Goal: Transaction & Acquisition: Purchase product/service

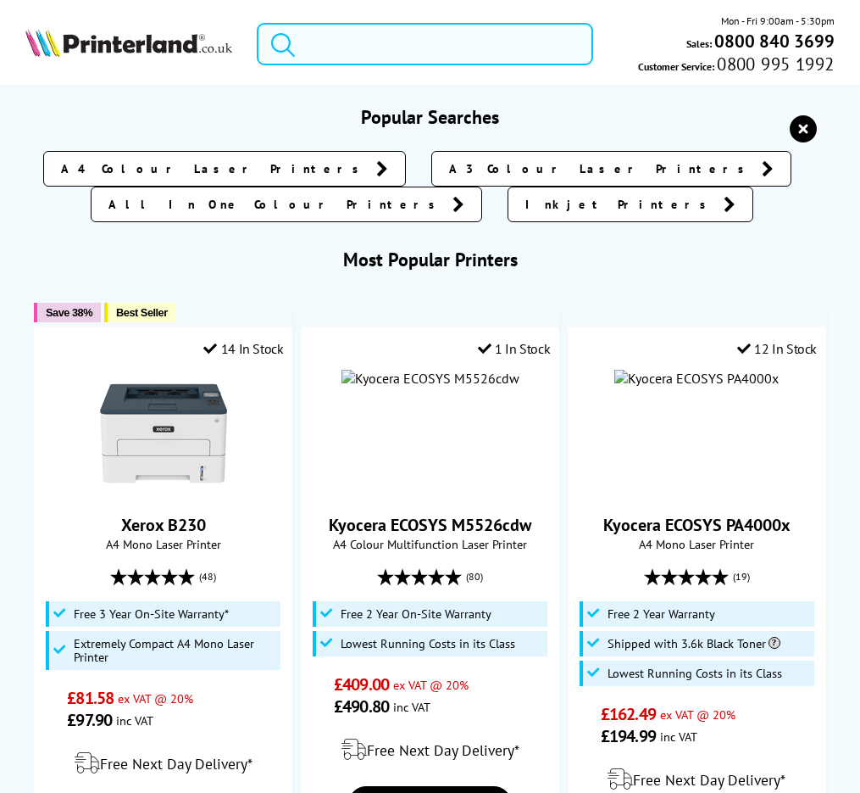
click at [379, 58] on input "search" at bounding box center [425, 44] width 337 height 42
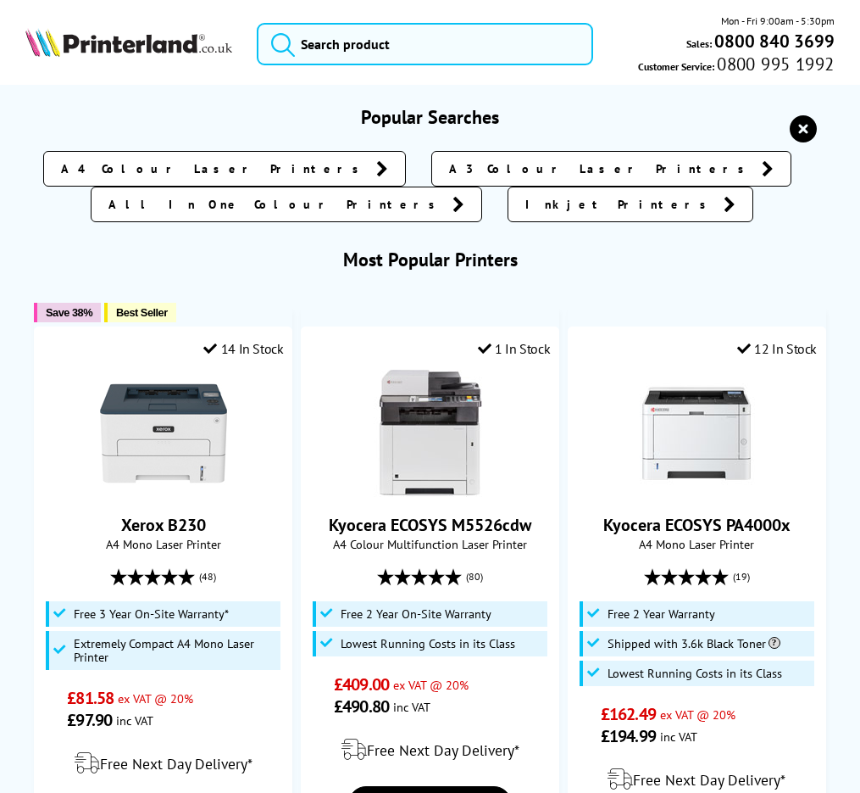
click at [808, 131] on icon "reset" at bounding box center [803, 128] width 27 height 27
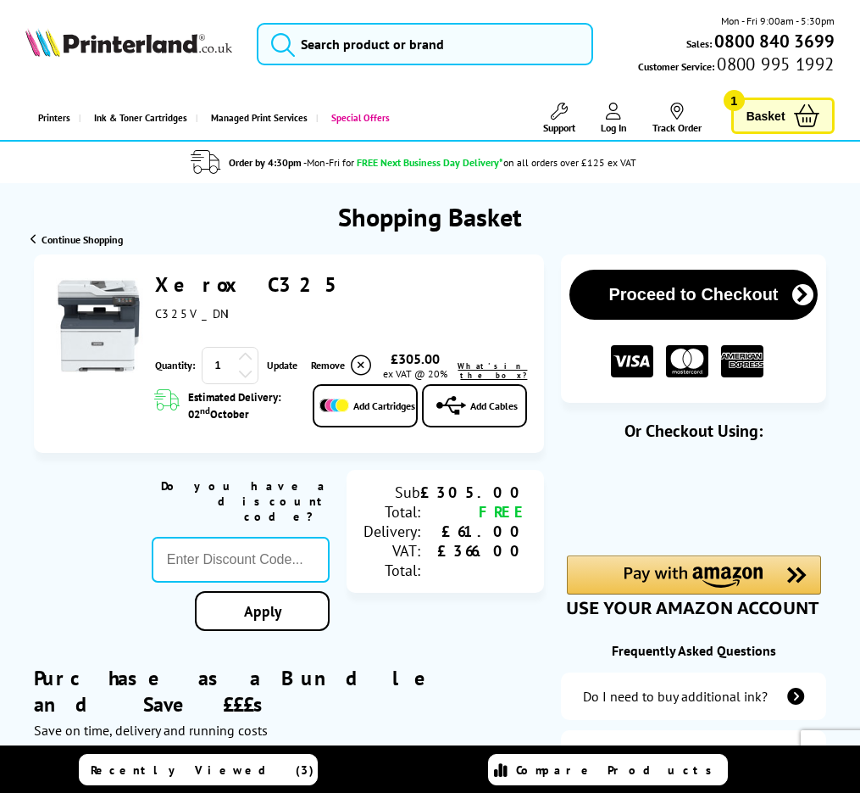
click at [782, 122] on span "Basket" at bounding box center [766, 115] width 39 height 23
click at [350, 418] on link "Add Cartridges" at bounding box center [365, 405] width 105 height 43
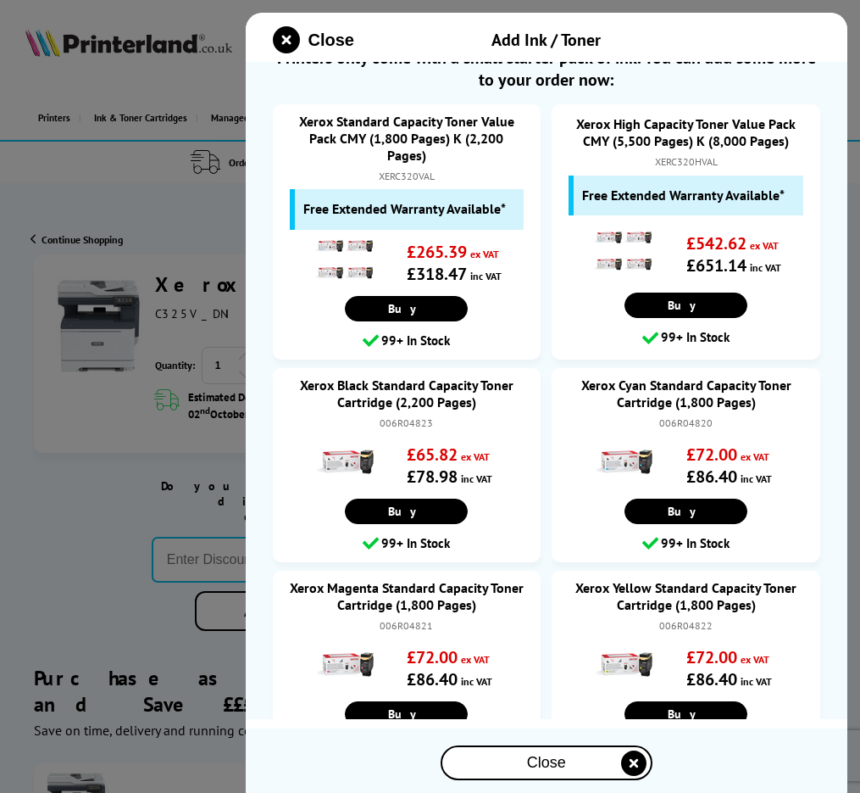
scroll to position [20, 0]
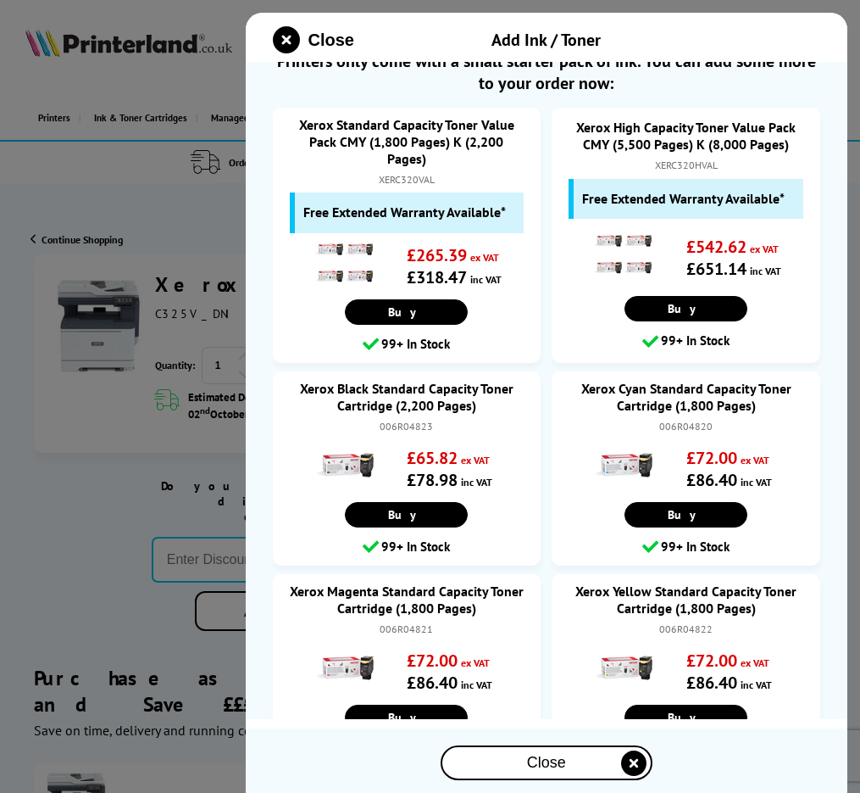
click at [296, 32] on icon "close modal" at bounding box center [286, 39] width 27 height 27
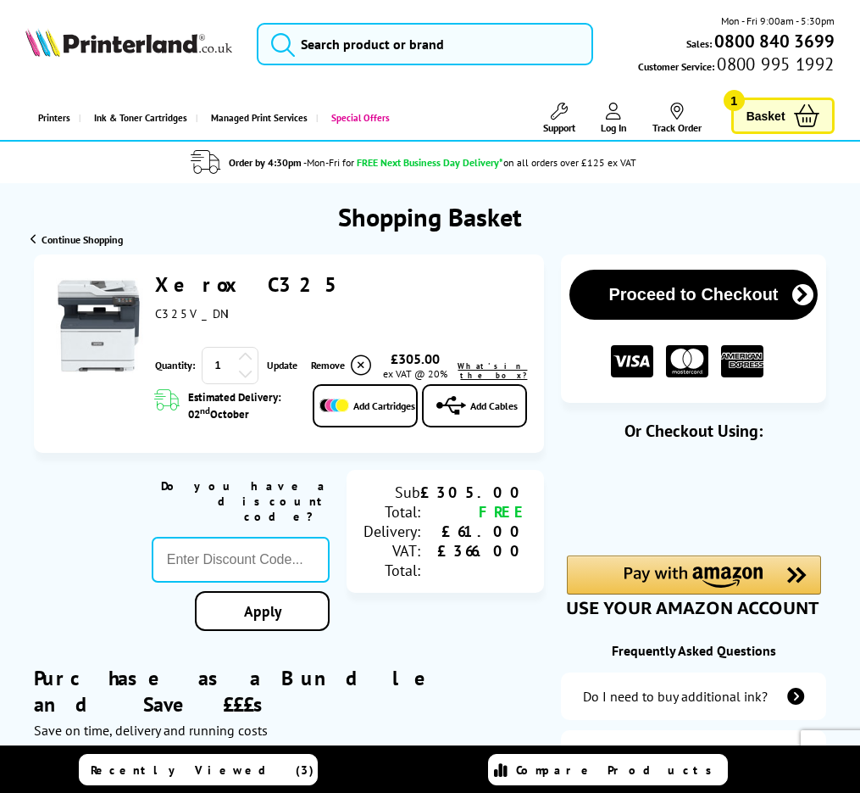
click at [675, 301] on button "Proceed to Checkout" at bounding box center [694, 295] width 248 height 50
click at [198, 278] on link "Xerox C325" at bounding box center [253, 284] width 196 height 26
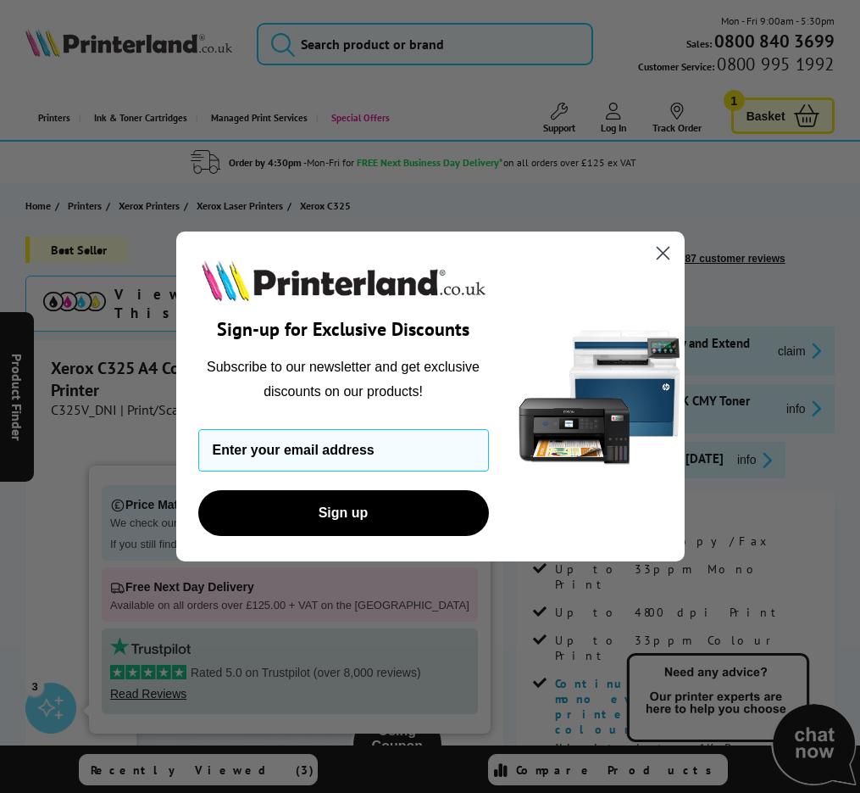
click at [665, 250] on icon "Close dialog" at bounding box center [663, 254] width 12 height 12
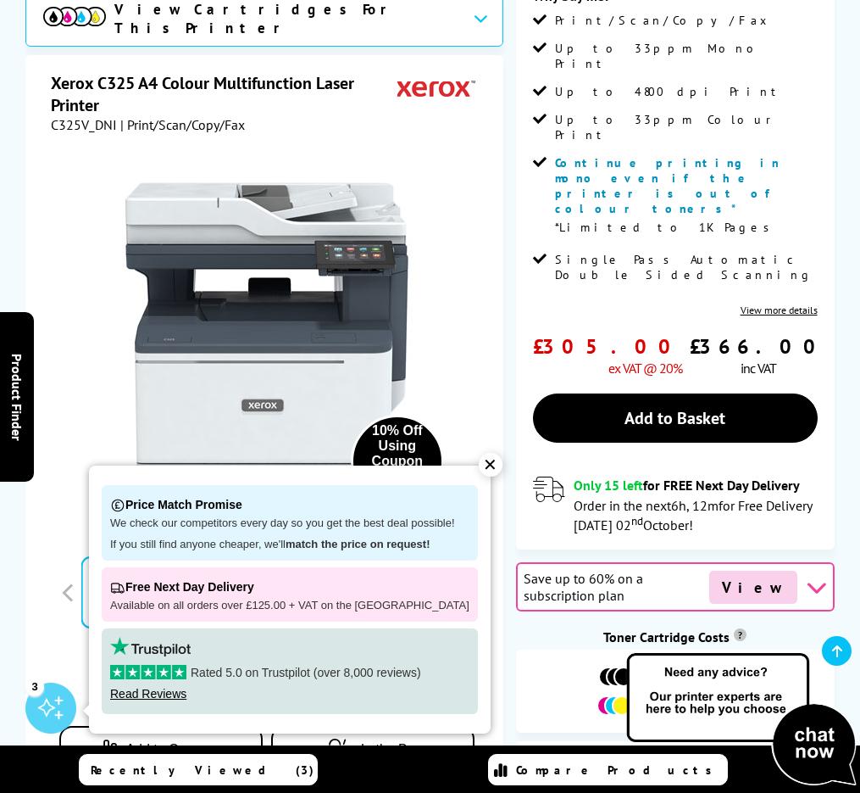
scroll to position [522, 0]
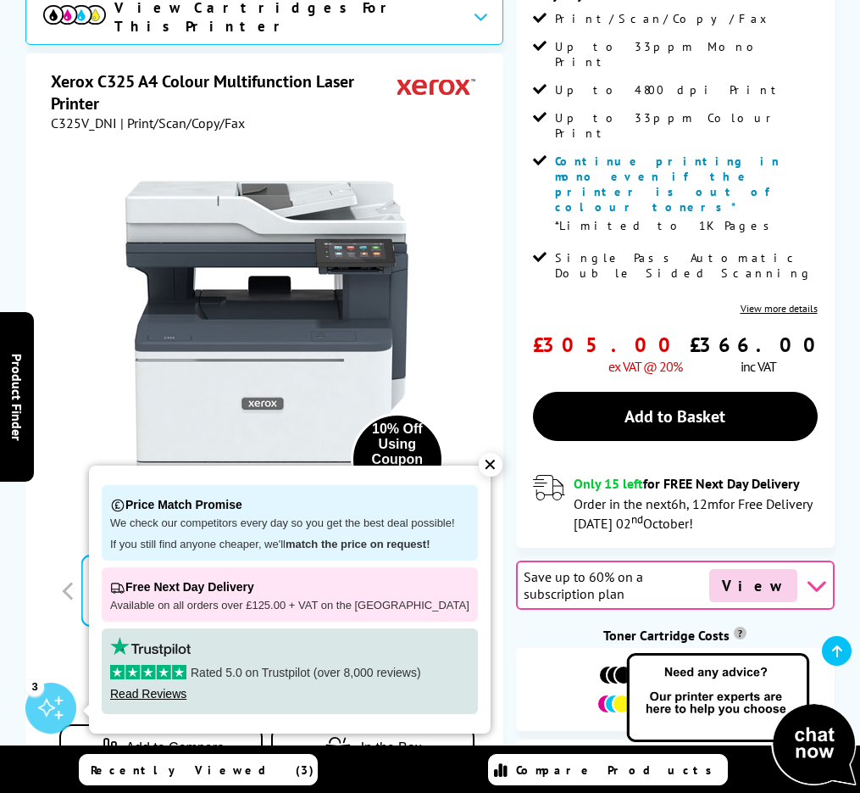
click at [479, 462] on div "✕" at bounding box center [491, 465] width 24 height 24
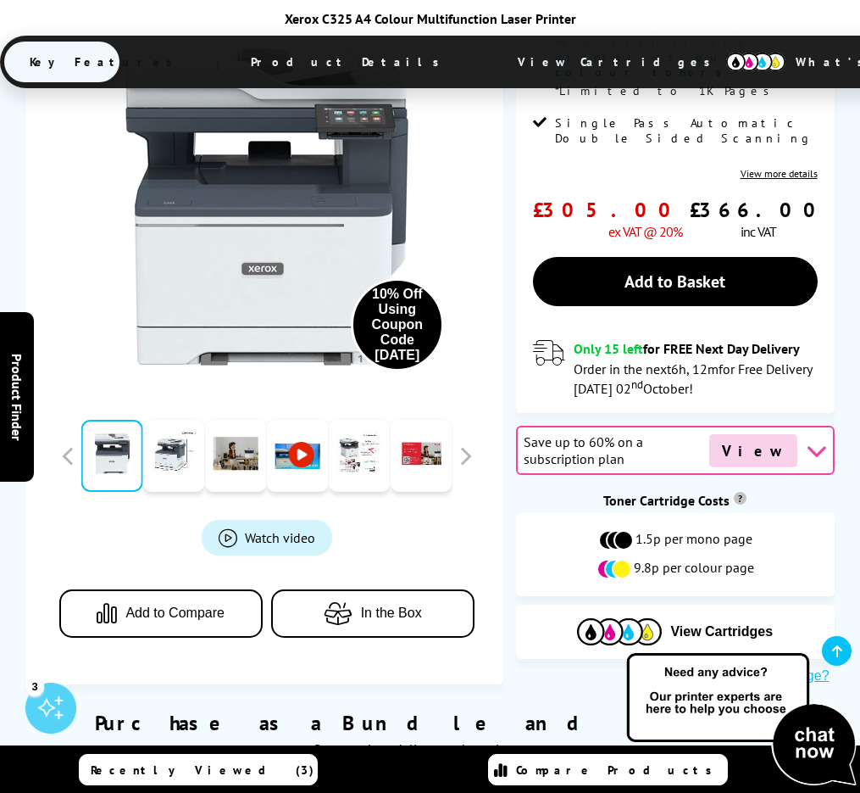
scroll to position [658, 0]
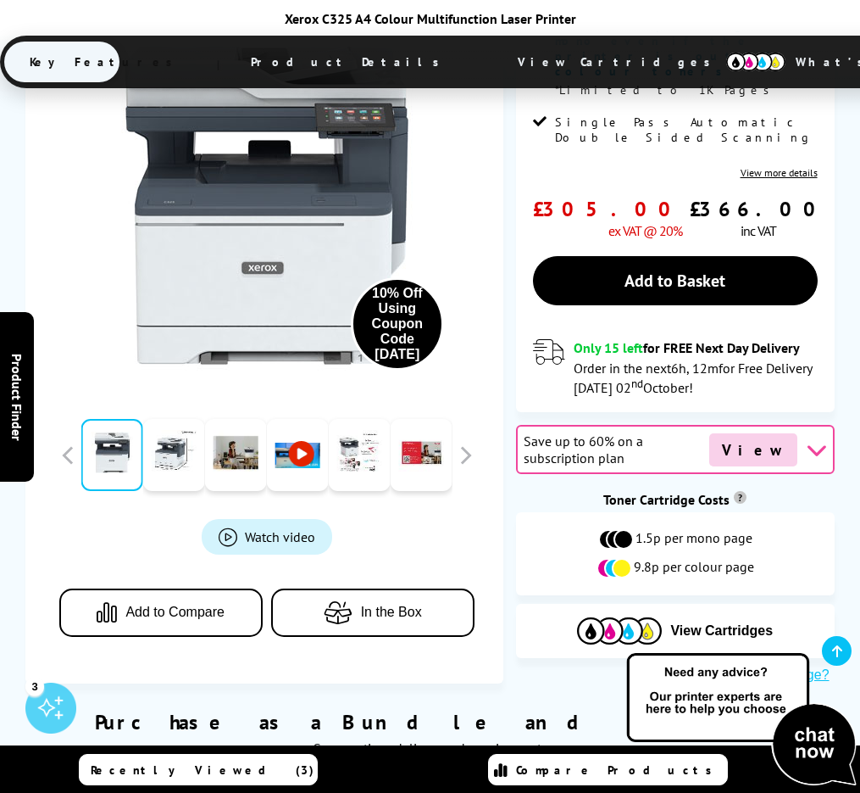
click at [378, 604] on span "In the Box" at bounding box center [391, 611] width 61 height 15
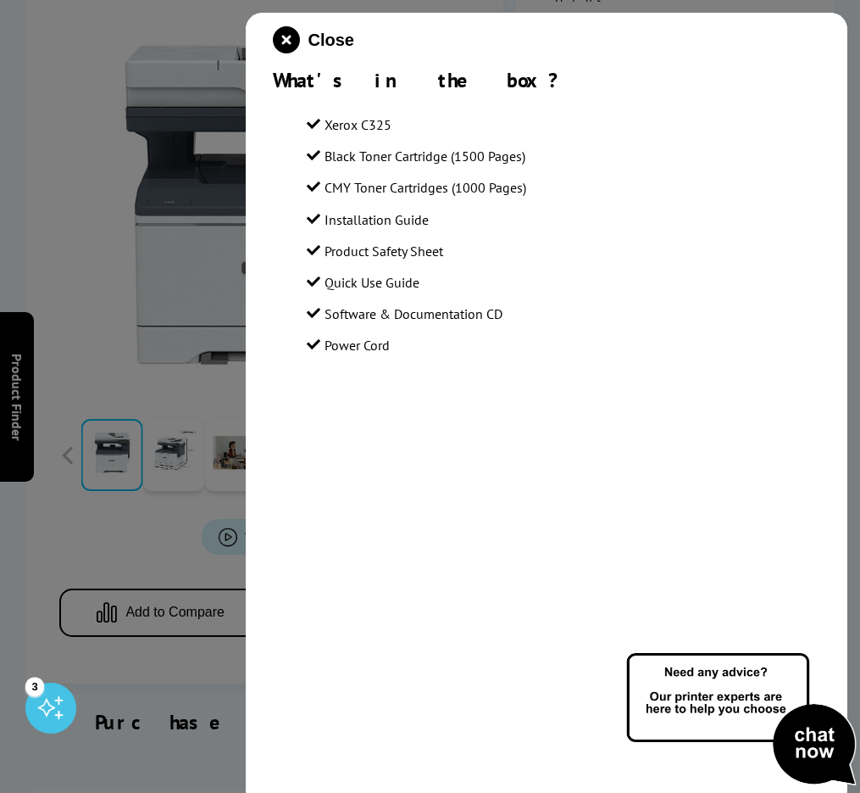
click at [176, 516] on div at bounding box center [430, 396] width 860 height 793
click at [177, 504] on div at bounding box center [430, 396] width 860 height 793
click at [291, 41] on icon "close modal" at bounding box center [286, 39] width 27 height 27
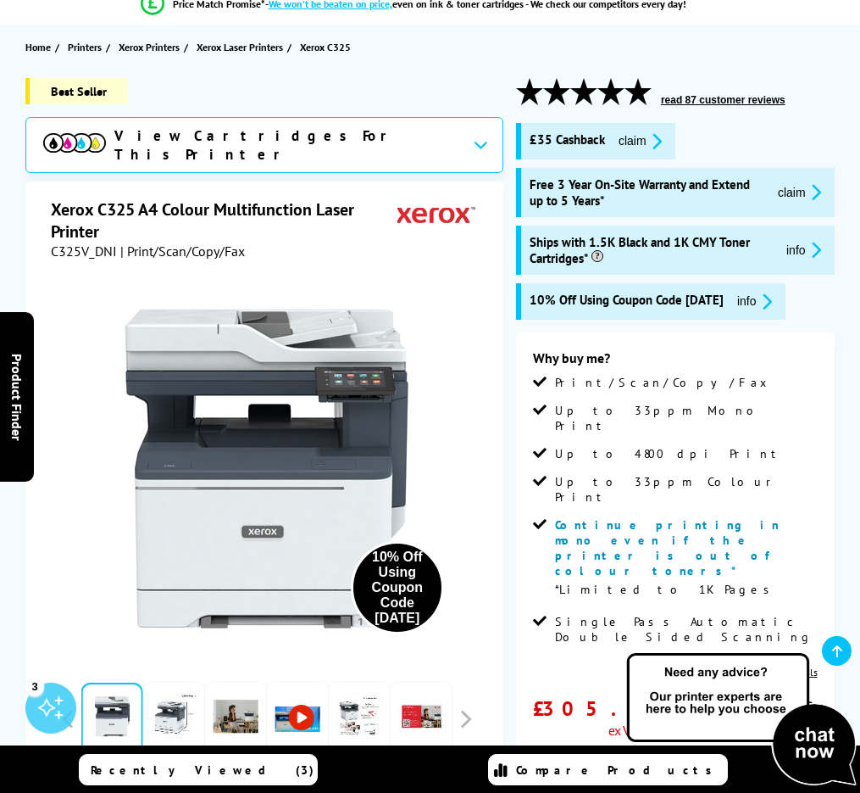
scroll to position [150, 0]
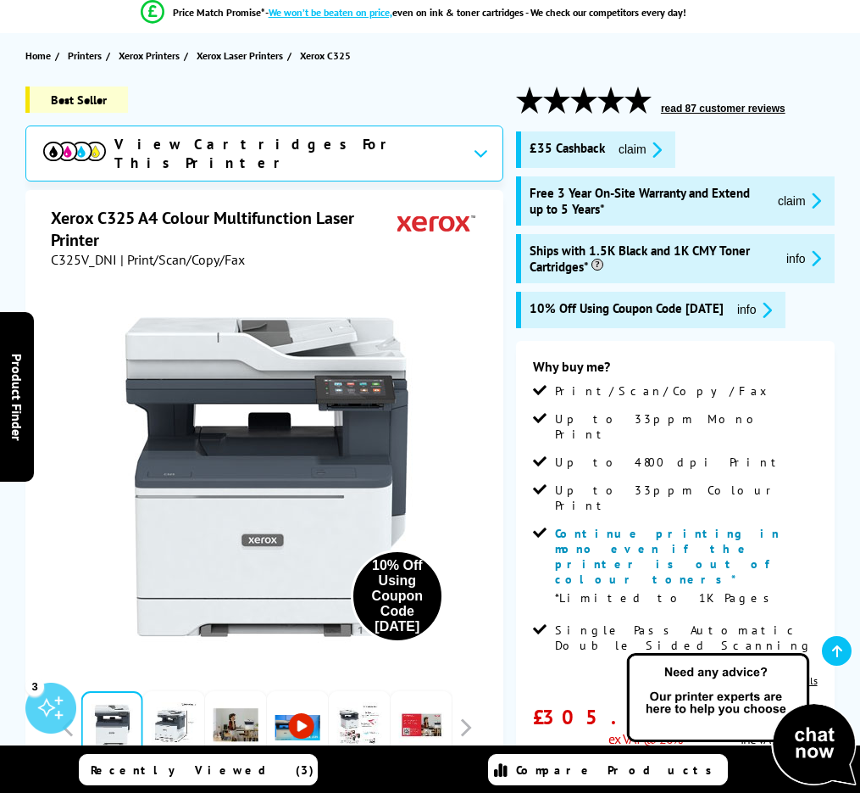
click at [708, 304] on span "10% Off Using Coupon Code [DATE]" at bounding box center [627, 309] width 194 height 19
click at [713, 309] on span "10% Off Using Coupon Code [DATE]" at bounding box center [627, 309] width 194 height 19
drag, startPoint x: 719, startPoint y: 306, endPoint x: 685, endPoint y: 310, distance: 34.2
click at [685, 310] on span "10% Off Using Coupon Code [DATE]" at bounding box center [627, 309] width 194 height 19
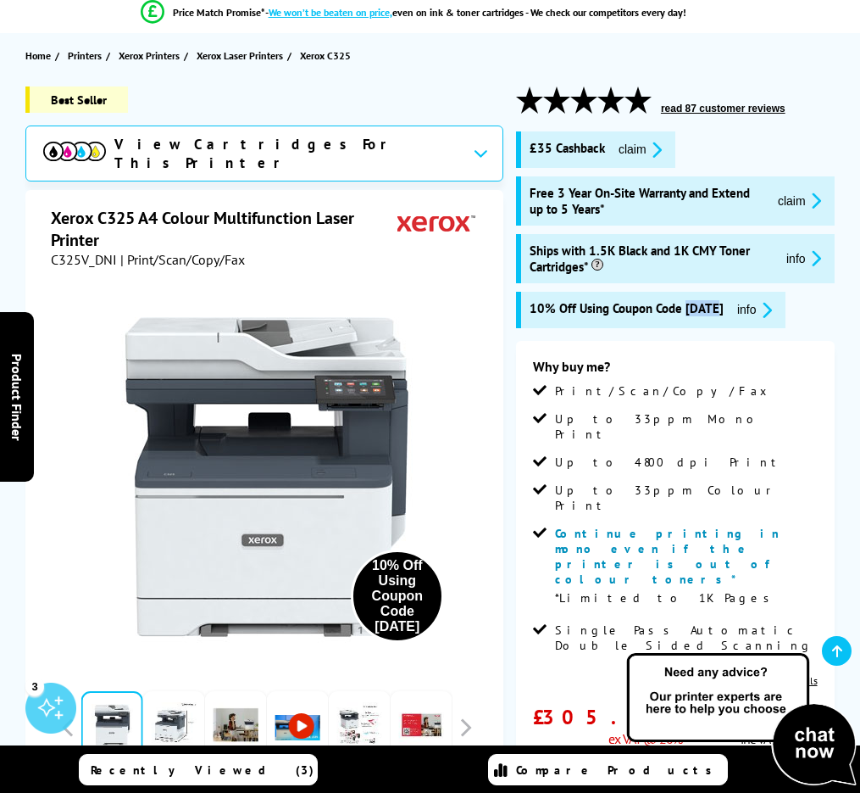
copy span "OCT10"
click at [629, 139] on div "£35 Cashback claim" at bounding box center [595, 149] width 159 height 36
click at [633, 148] on button "claim" at bounding box center [640, 149] width 53 height 19
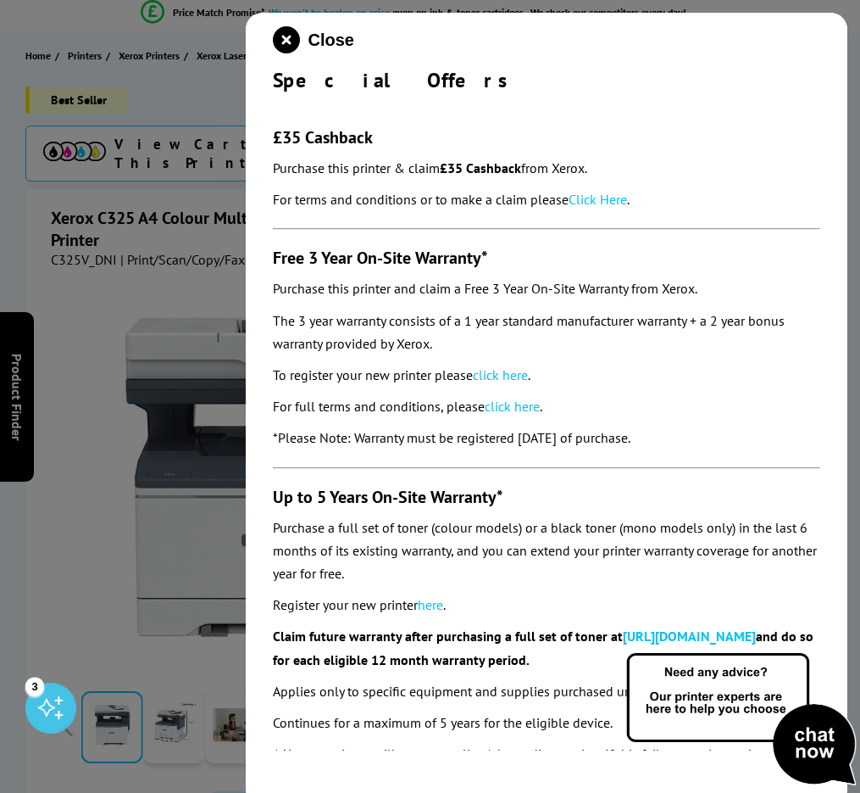
click at [594, 203] on link "Click Here" at bounding box center [598, 199] width 58 height 17
click at [289, 36] on icon "close modal" at bounding box center [286, 39] width 27 height 27
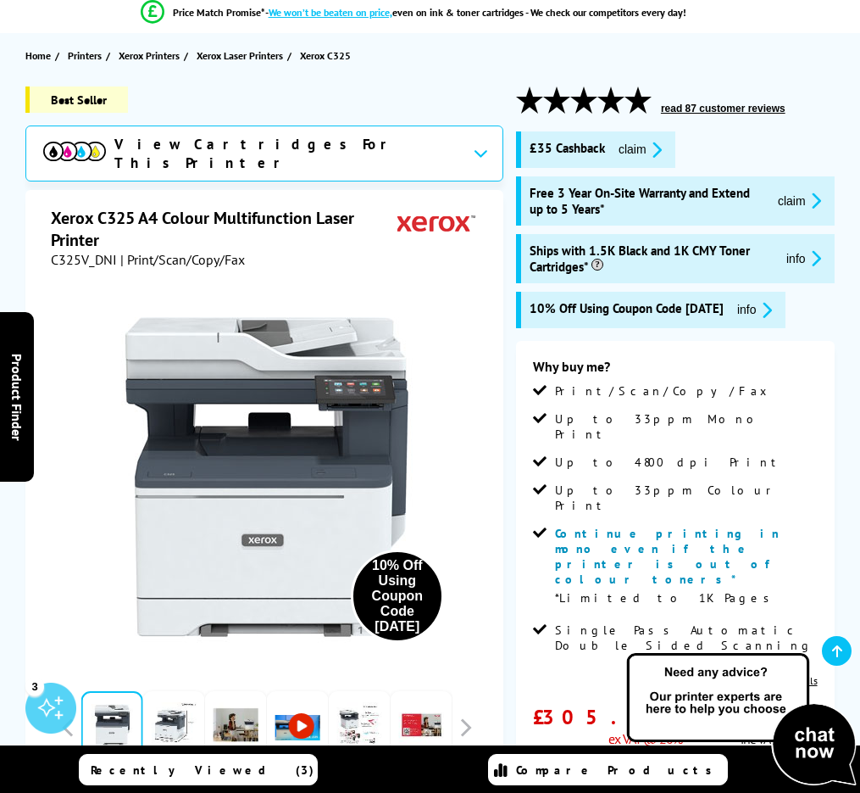
scroll to position [0, 0]
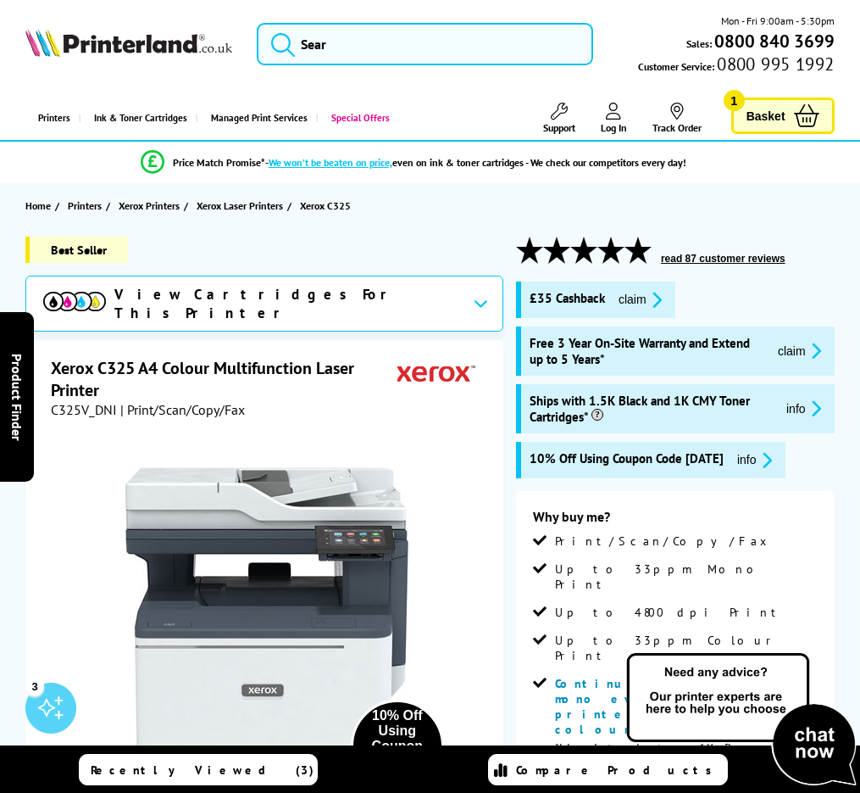
click at [609, 116] on icon at bounding box center [613, 111] width 15 height 17
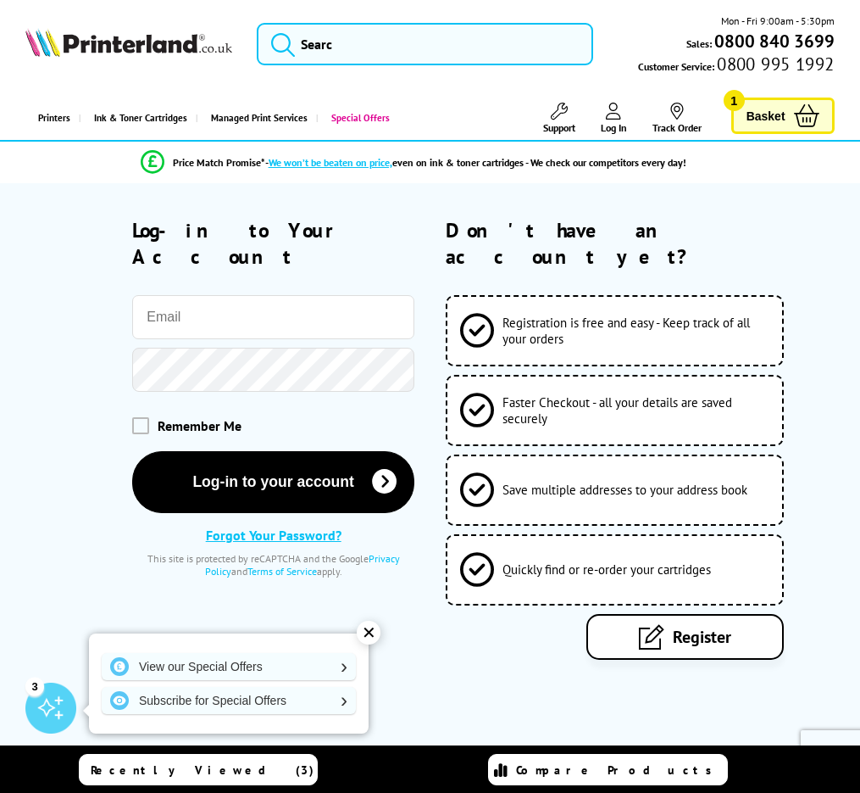
click at [317, 295] on input "email" at bounding box center [273, 317] width 282 height 44
type input "[EMAIL_ADDRESS][DOMAIN_NAME]"
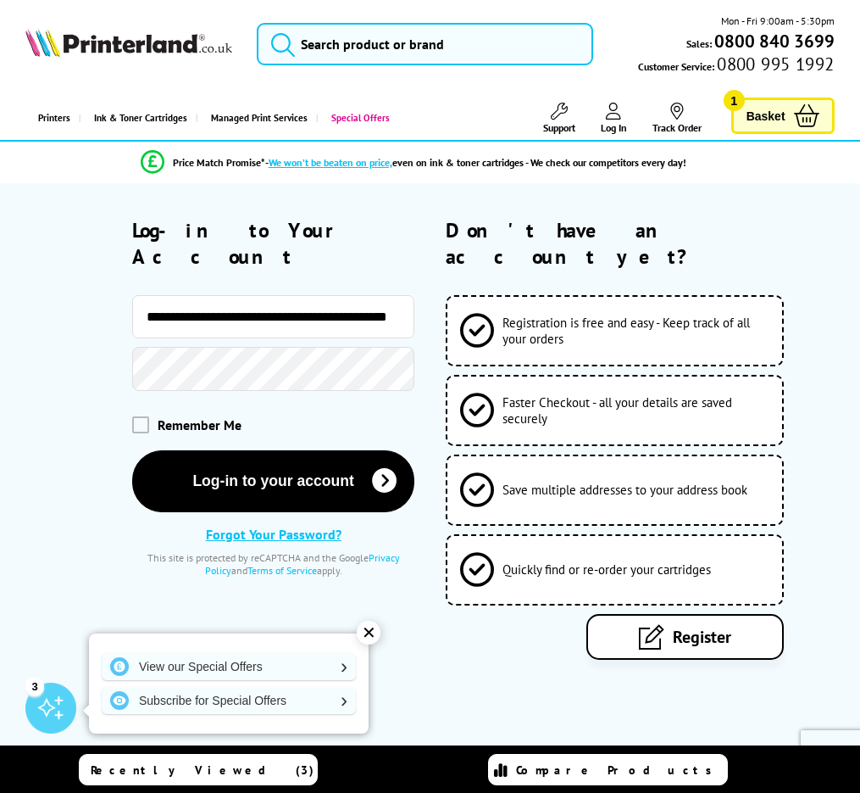
scroll to position [1, 0]
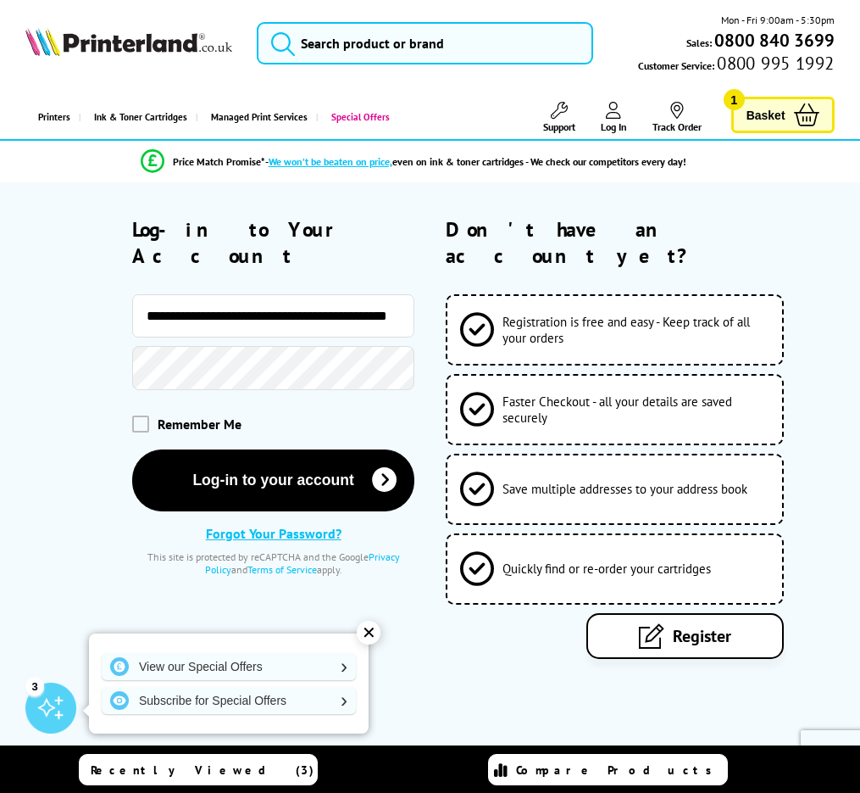
click at [132, 449] on button "Log-in to your account" at bounding box center [273, 480] width 282 height 62
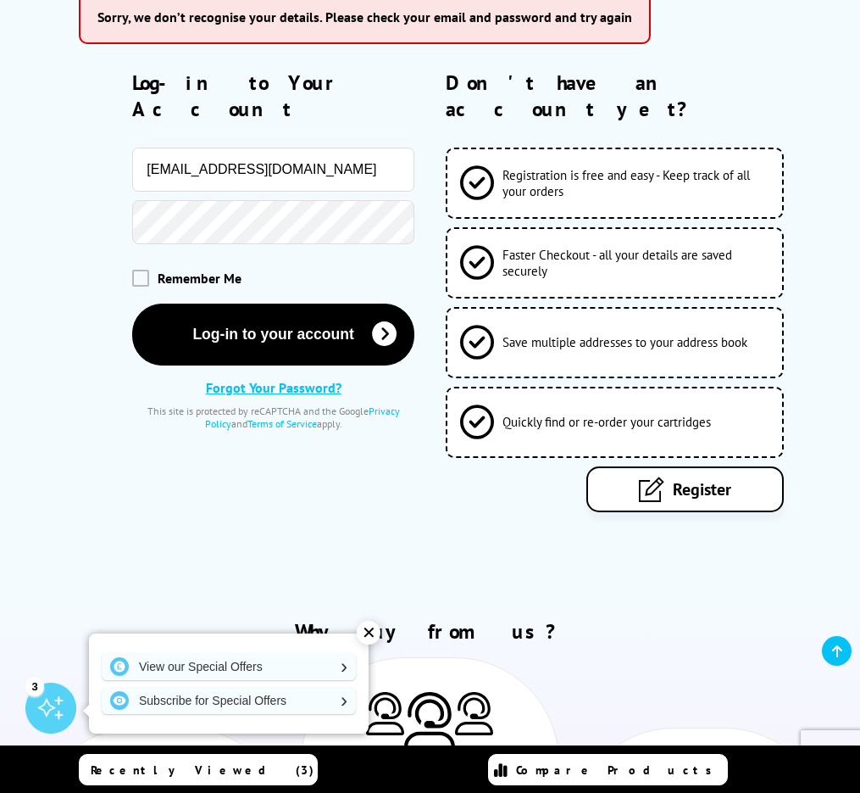
scroll to position [313, 0]
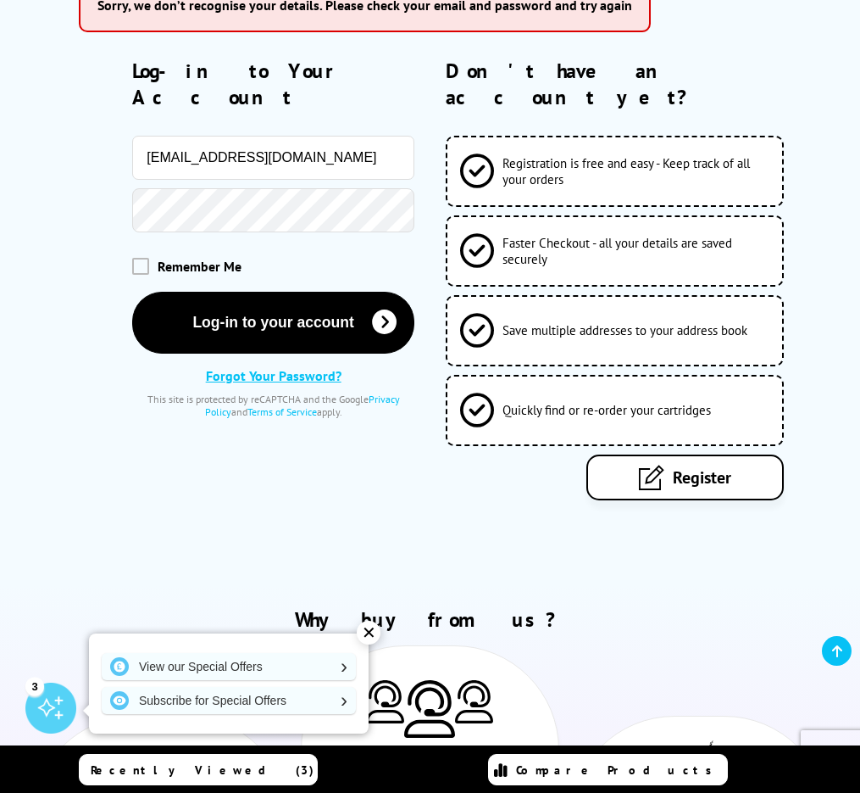
click at [672, 454] on link "Register" at bounding box center [685, 477] width 197 height 46
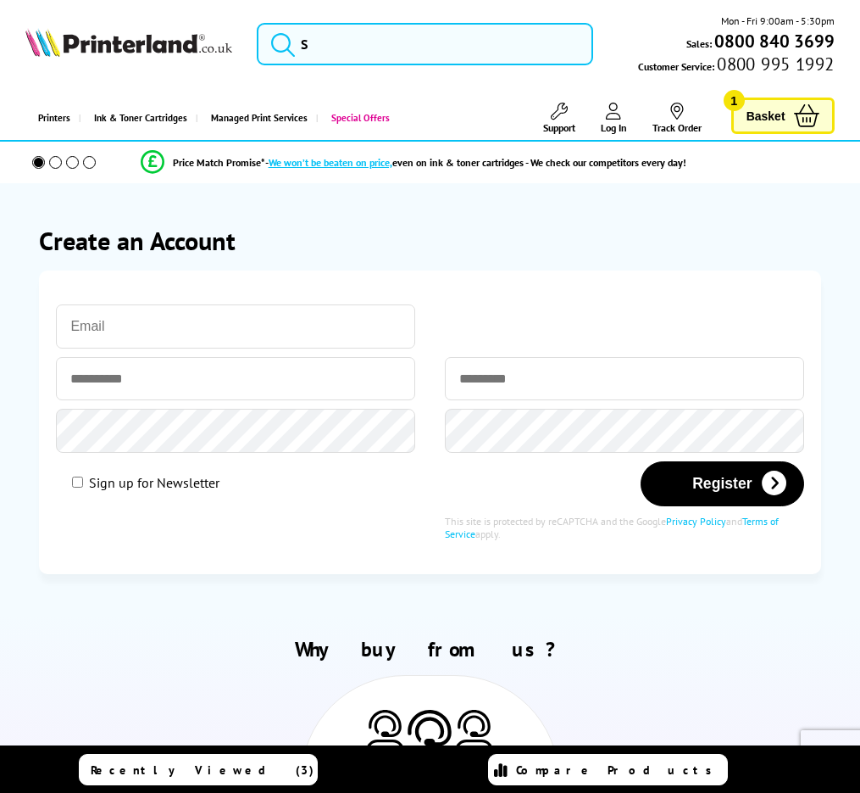
click at [256, 330] on input "email" at bounding box center [235, 326] width 359 height 44
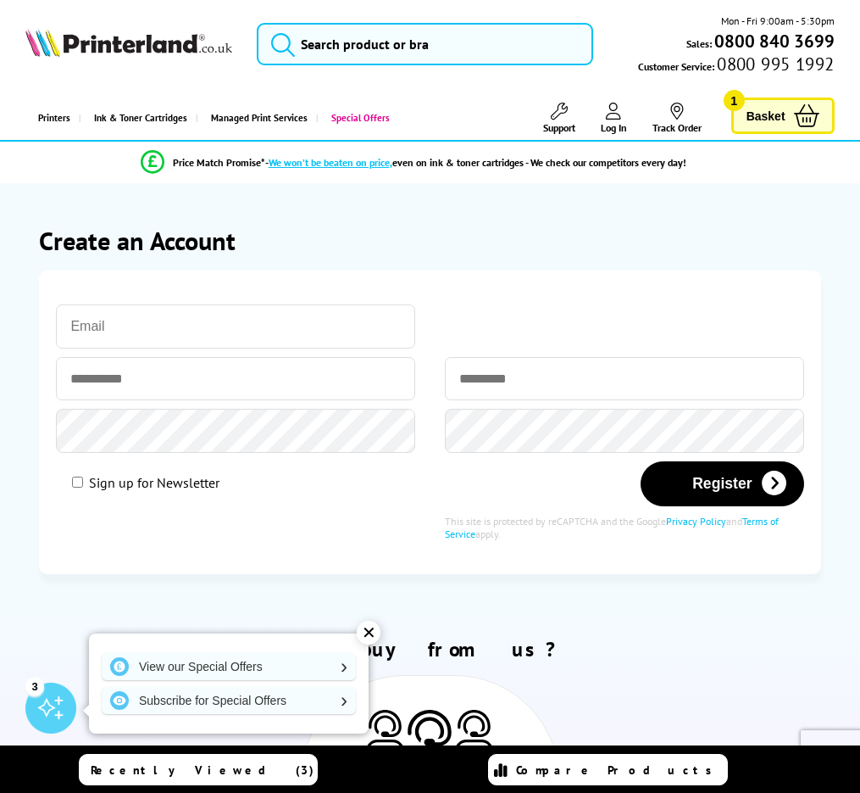
type input "[EMAIL_ADDRESS][DOMAIN_NAME]"
type input "****"
type input "**********"
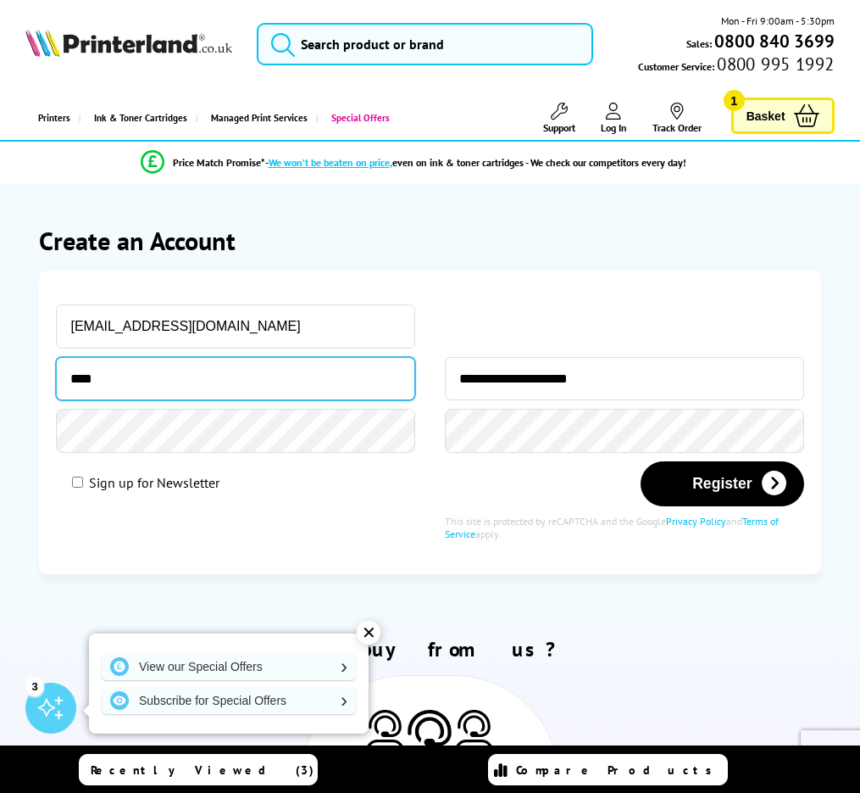
click at [235, 389] on input "****" at bounding box center [235, 378] width 359 height 43
type input "******"
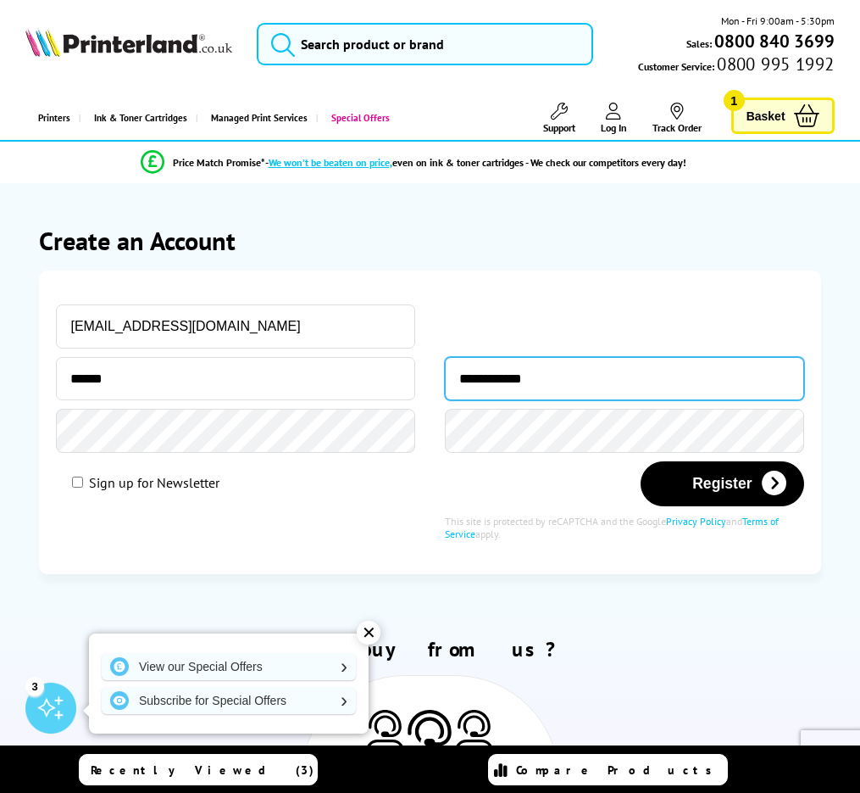
type input "**********"
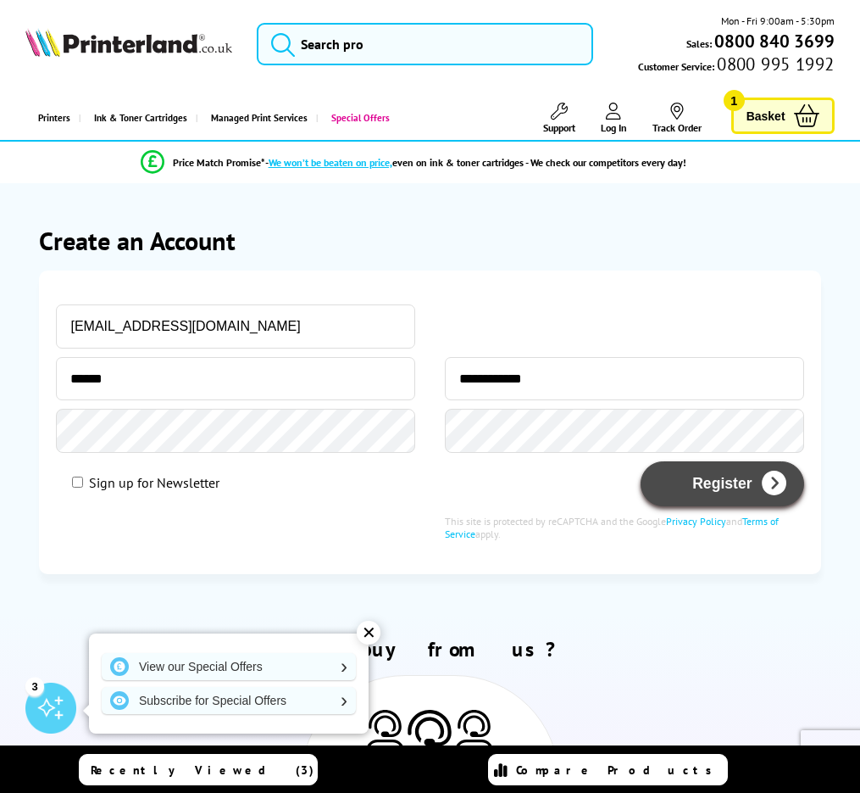
click at [712, 495] on button "Register" at bounding box center [722, 483] width 163 height 45
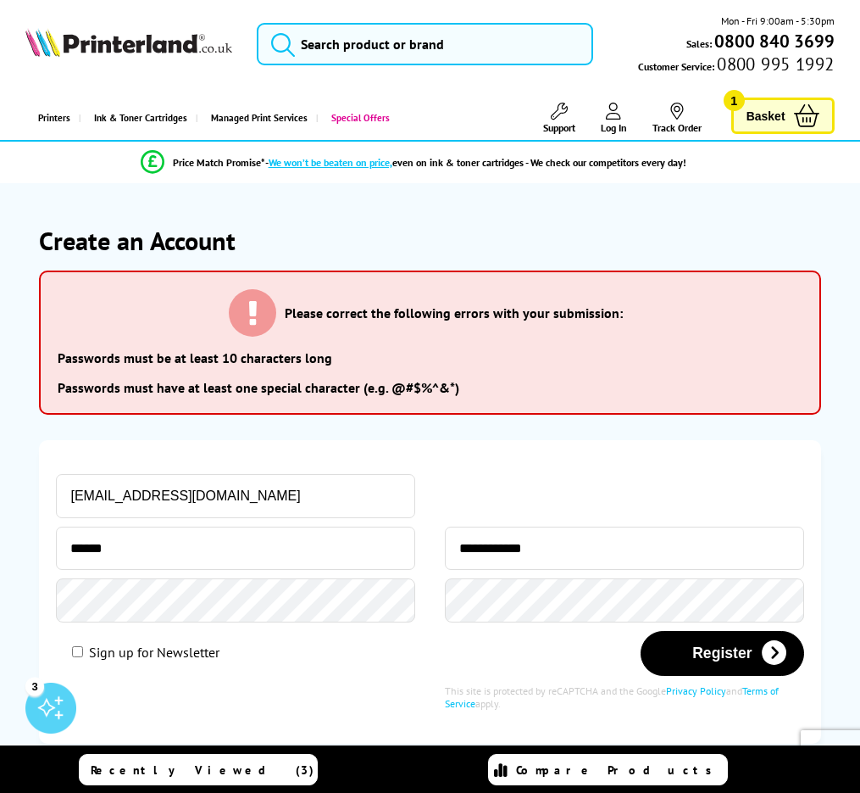
click at [641, 631] on button "Register" at bounding box center [722, 653] width 163 height 45
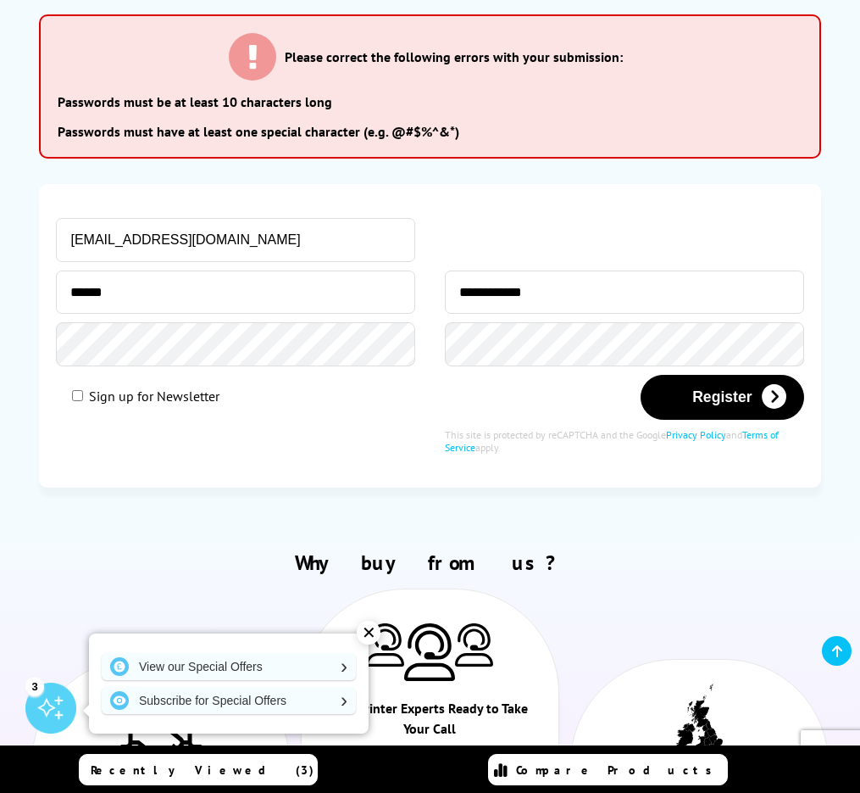
scroll to position [259, 0]
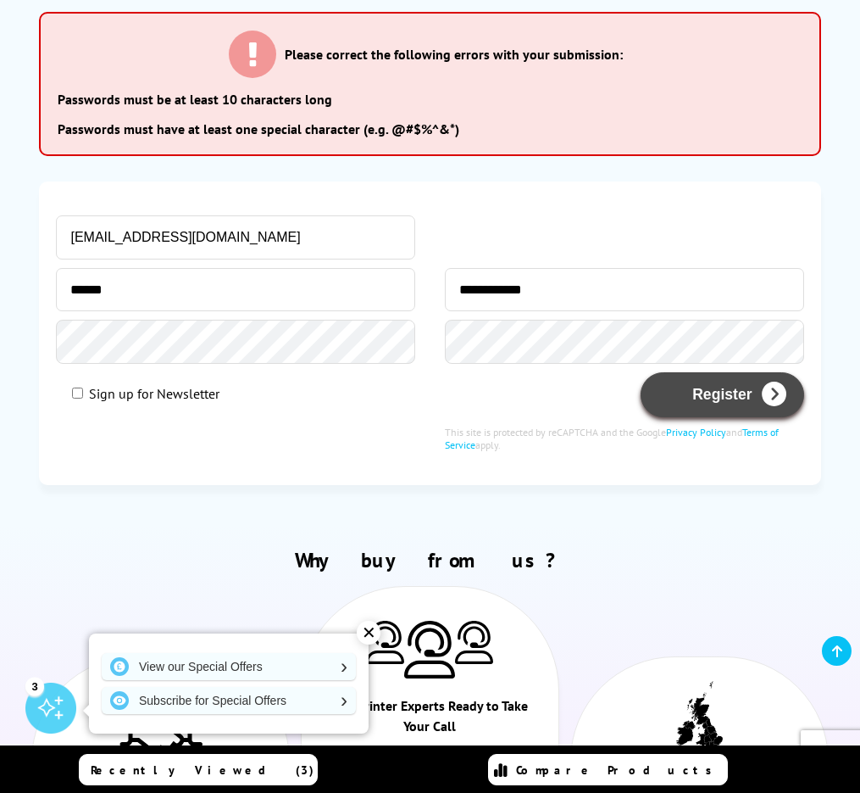
click at [701, 384] on button "Register" at bounding box center [722, 394] width 163 height 45
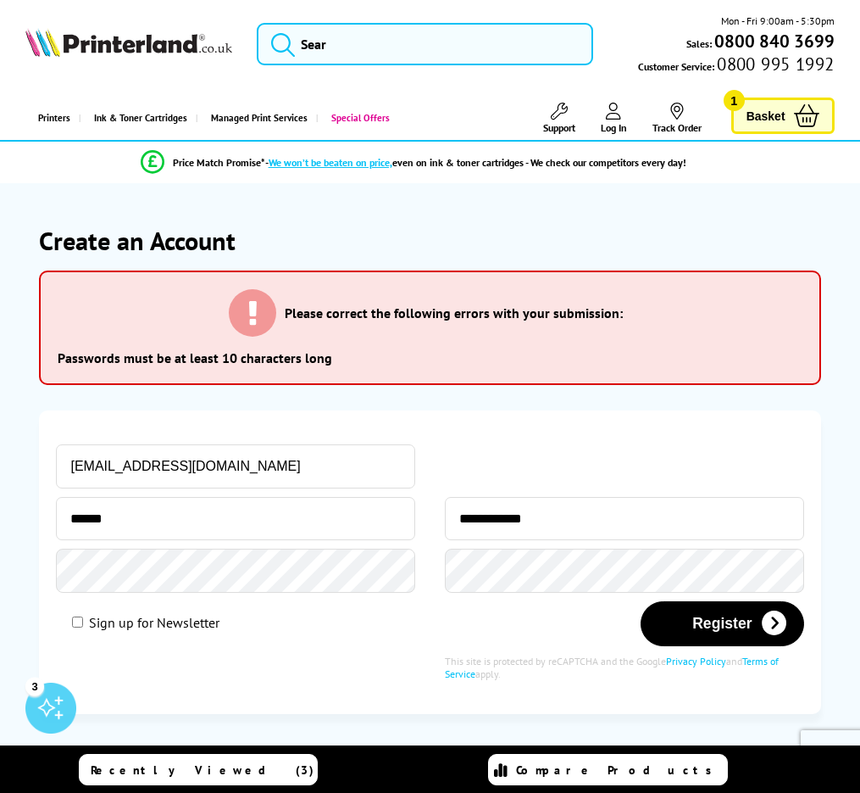
click at [655, 601] on div "Register" at bounding box center [624, 623] width 359 height 45
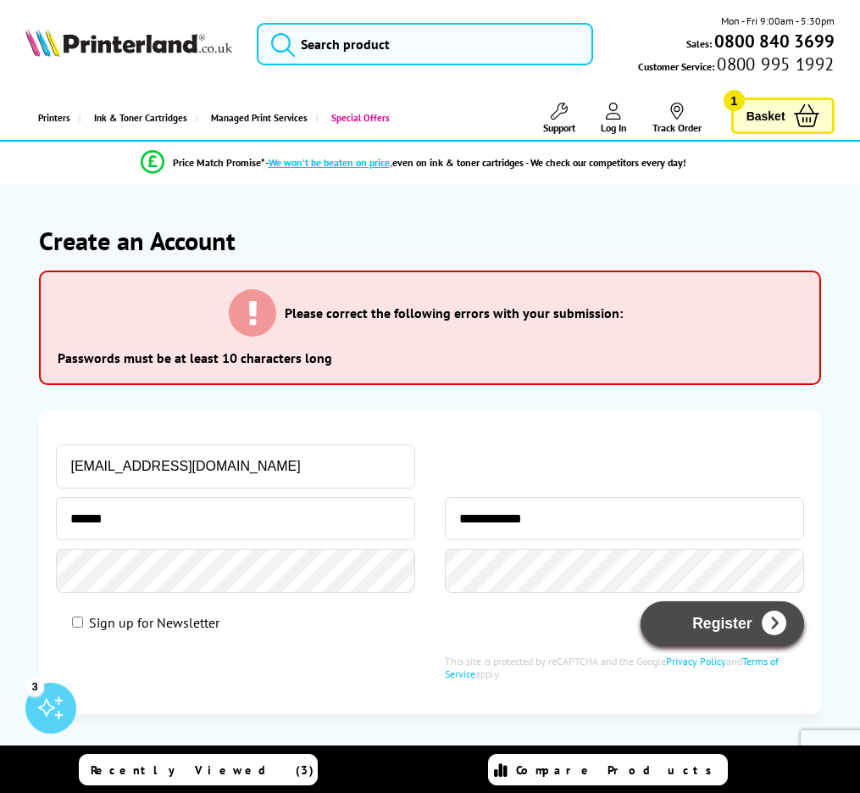
click at [675, 619] on button "Register" at bounding box center [722, 623] width 163 height 45
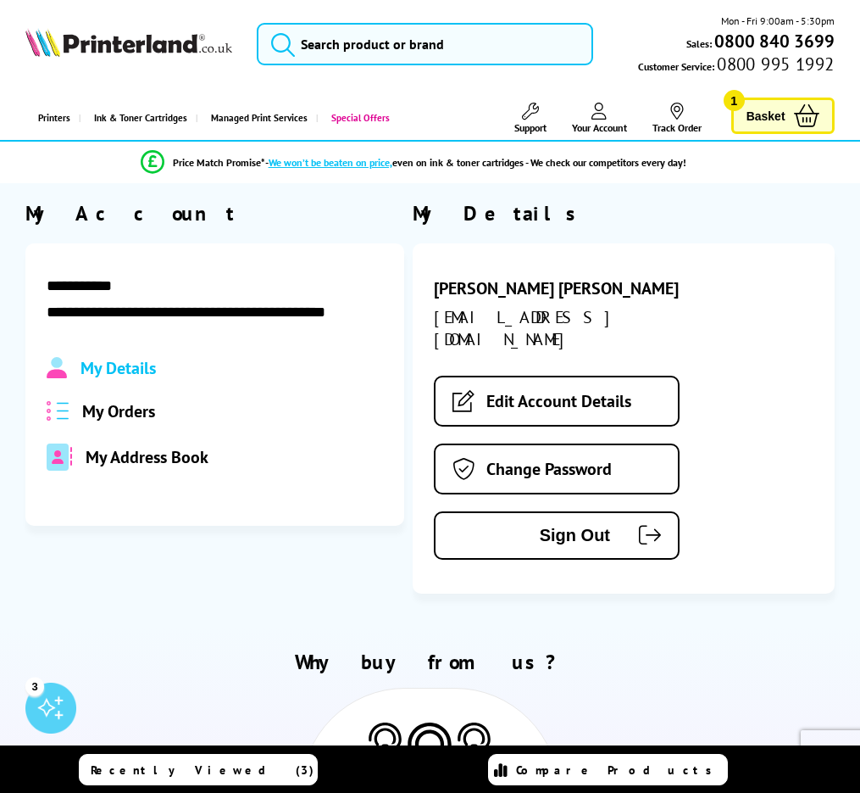
click at [753, 121] on span "Basket" at bounding box center [766, 115] width 39 height 23
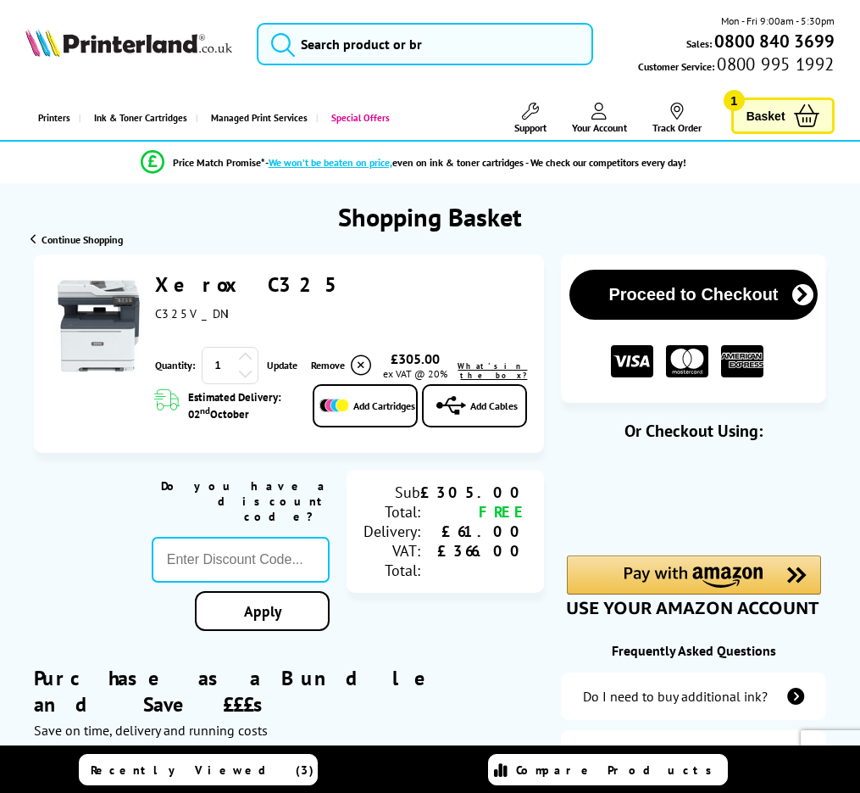
click at [668, 282] on button "Proceed to Checkout" at bounding box center [694, 295] width 248 height 50
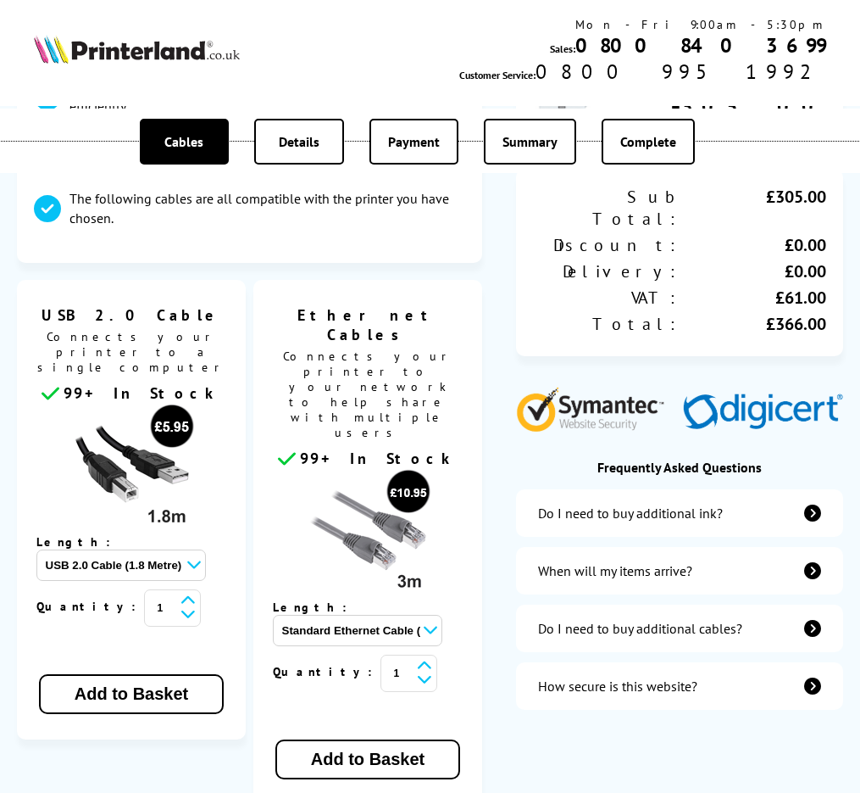
scroll to position [284, 0]
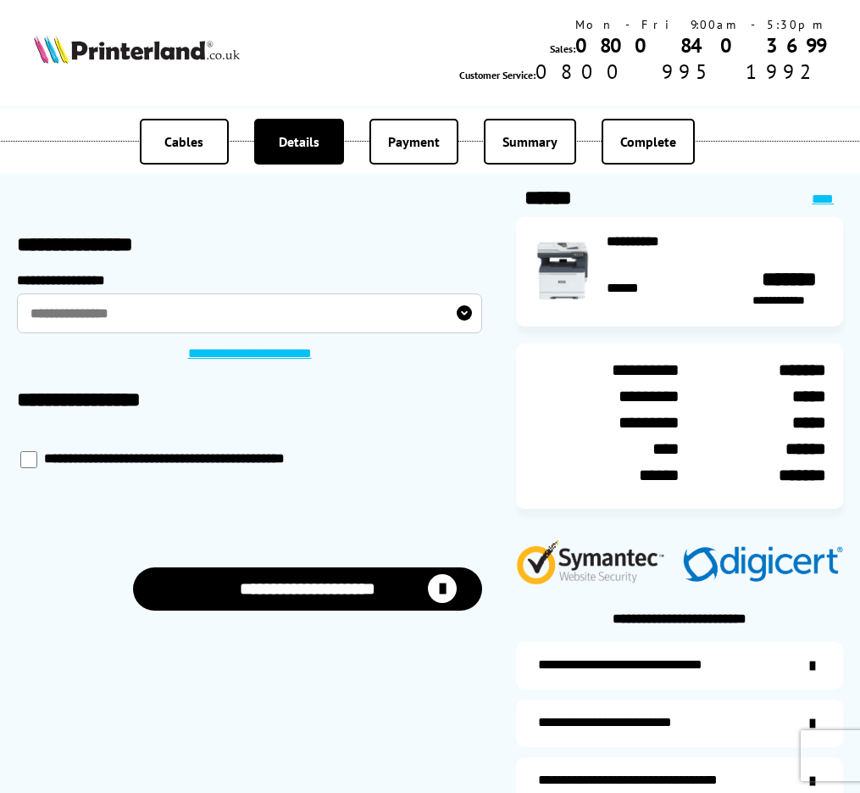
click at [203, 310] on label "**********" at bounding box center [249, 313] width 465 height 40
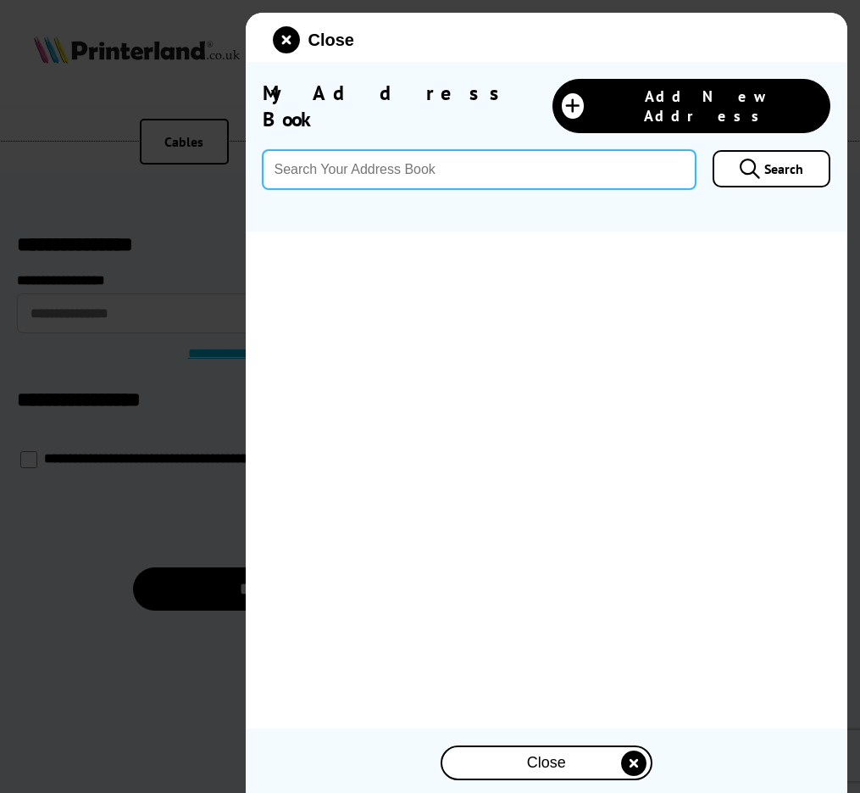
click at [406, 162] on input "text" at bounding box center [480, 169] width 434 height 39
type input "2"
click at [438, 158] on input "text" at bounding box center [480, 169] width 434 height 39
paste input "[STREET_ADDRESS]"
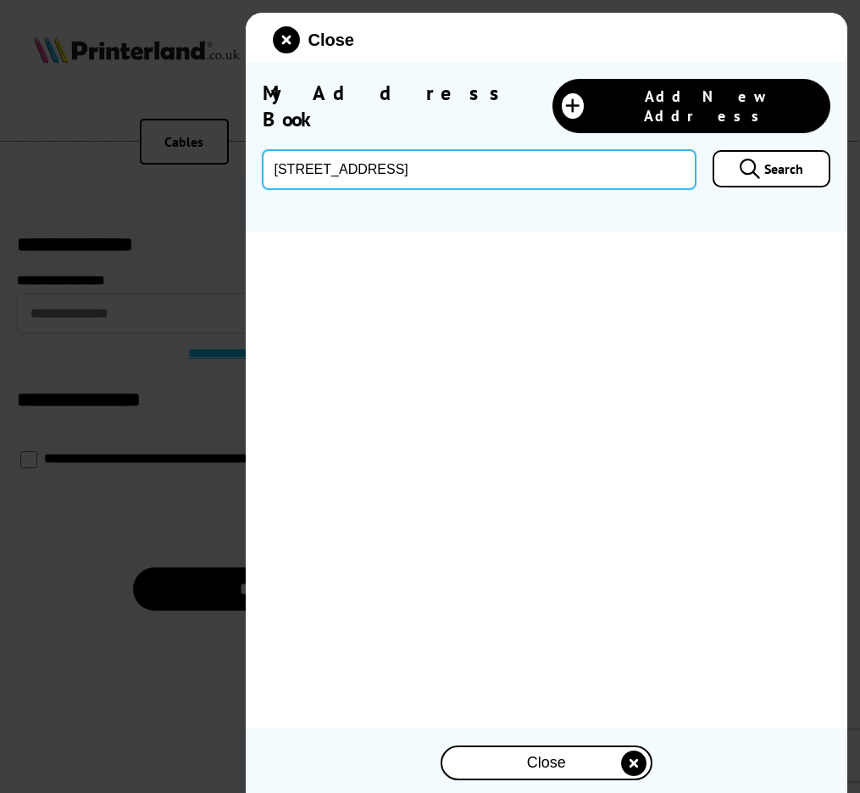
type input "Pine Ridge, 2 Temple Gardens, Moor Park, Rickmansworth, WD3 1QJ"
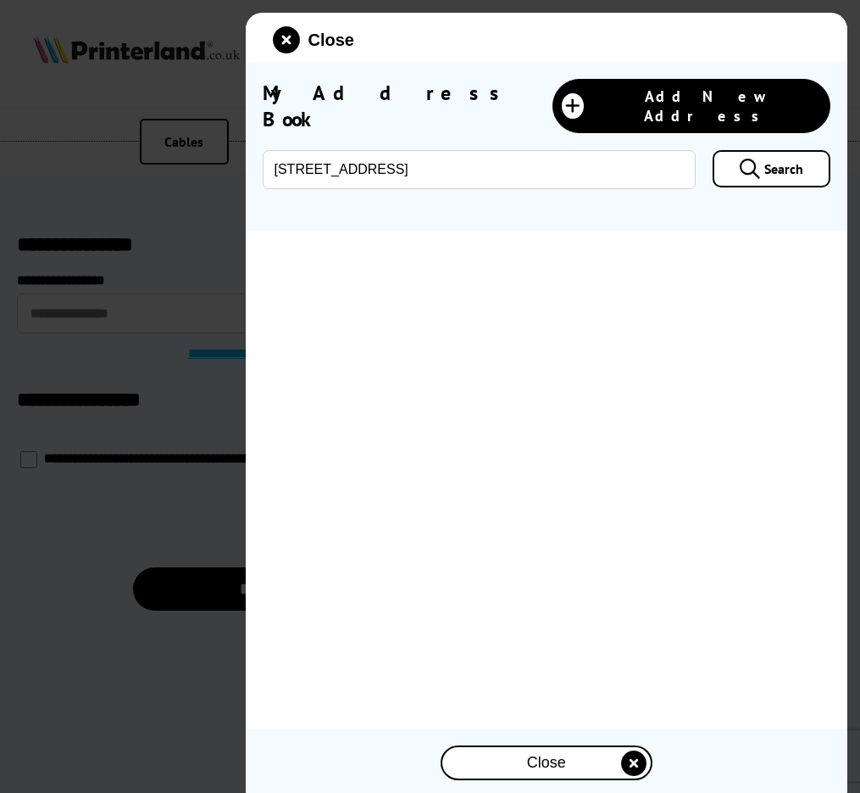
click at [744, 159] on icon at bounding box center [750, 169] width 20 height 20
click at [759, 159] on icon at bounding box center [750, 169] width 20 height 20
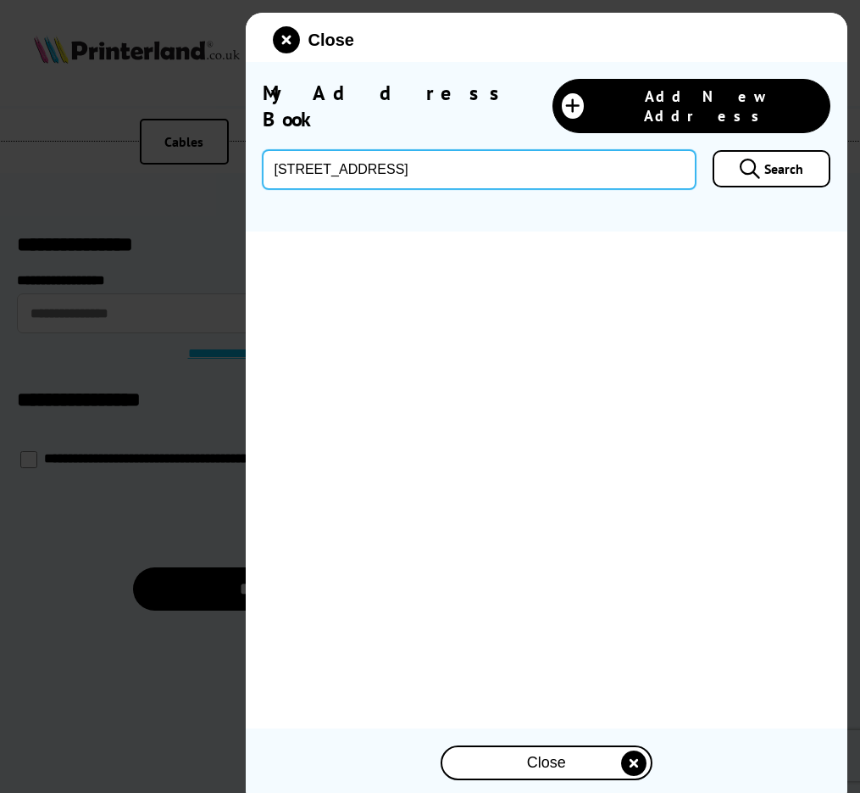
drag, startPoint x: 637, startPoint y: 155, endPoint x: 244, endPoint y: 162, distance: 393.4
type input "WD3 1QJ"
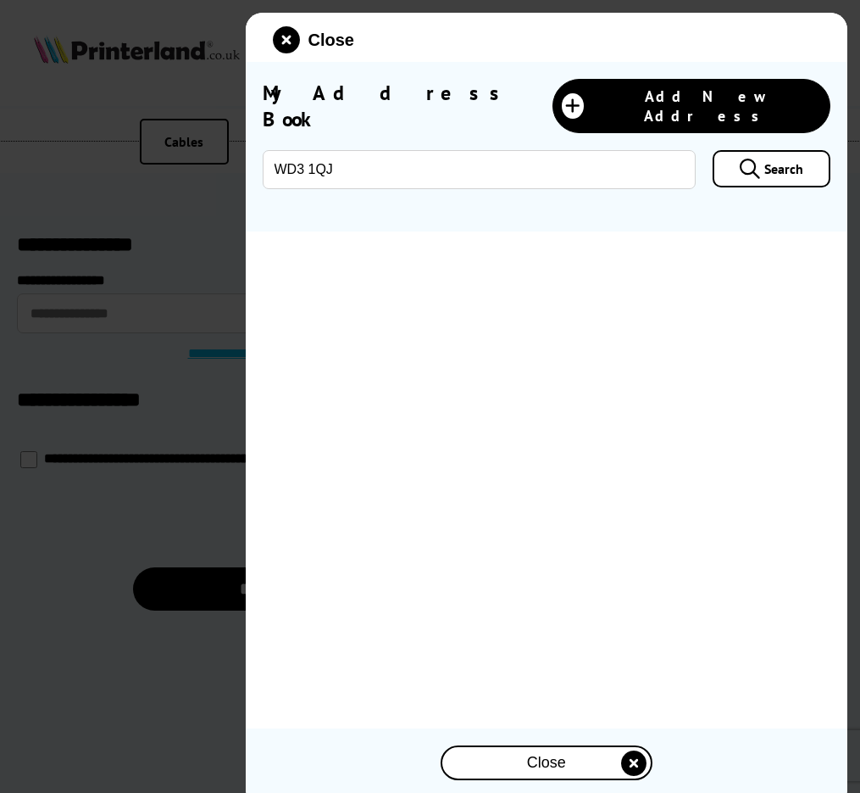
click at [766, 150] on link "Search" at bounding box center [772, 168] width 118 height 37
click at [764, 154] on link "Search" at bounding box center [772, 168] width 118 height 37
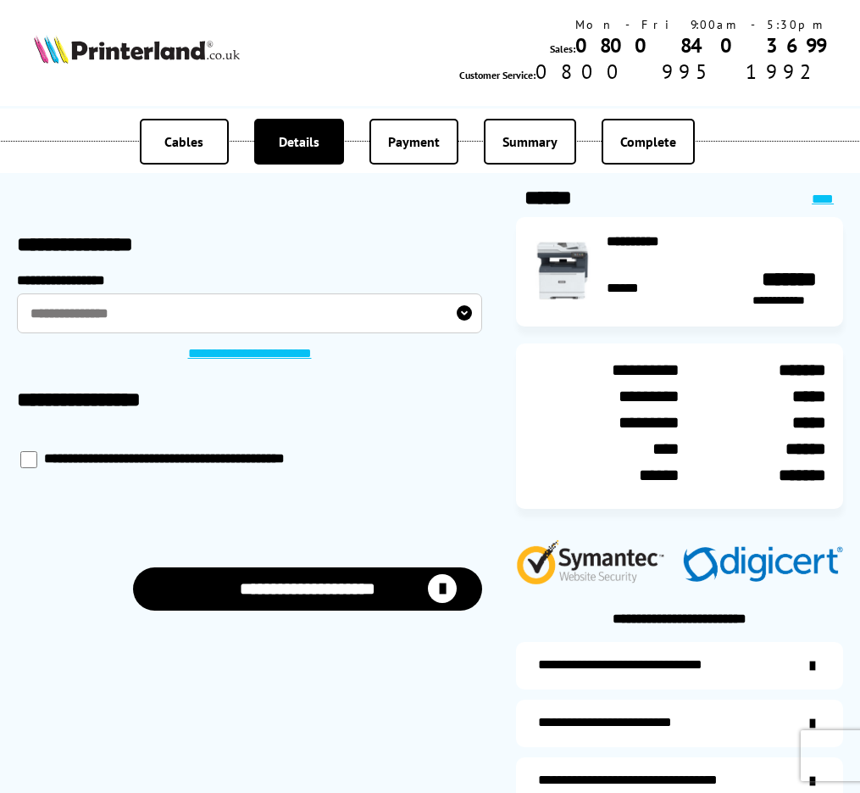
click at [241, 312] on label "**********" at bounding box center [249, 313] width 465 height 40
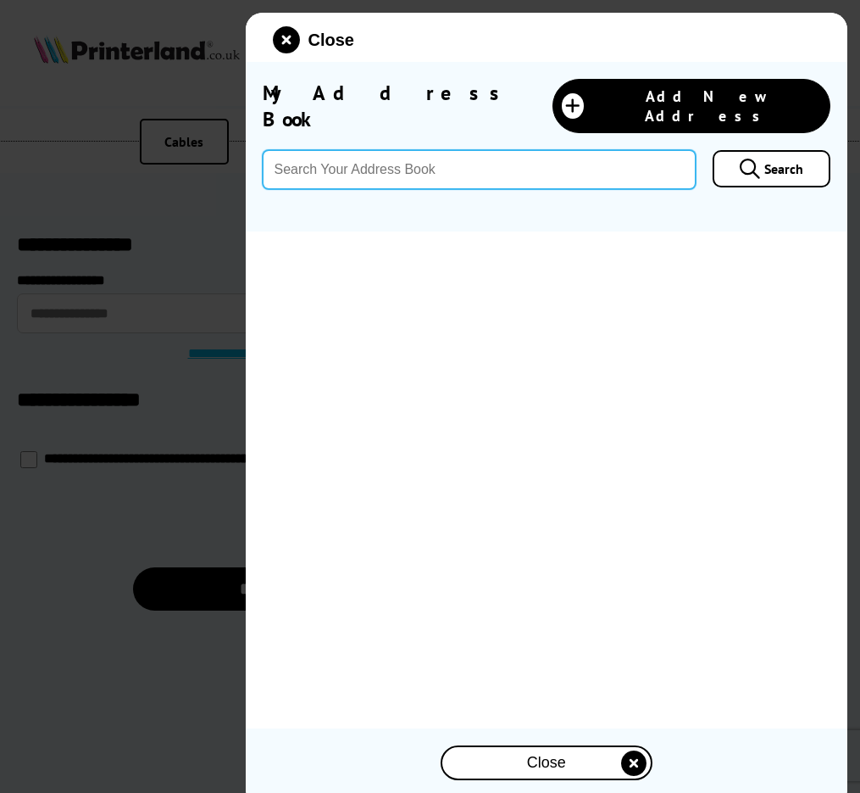
click at [365, 163] on input "text" at bounding box center [480, 169] width 434 height 39
type input "Pine Ridge, 2 Temple Gardens, Moor Park, Rickmansworth, WD3 1QJ"
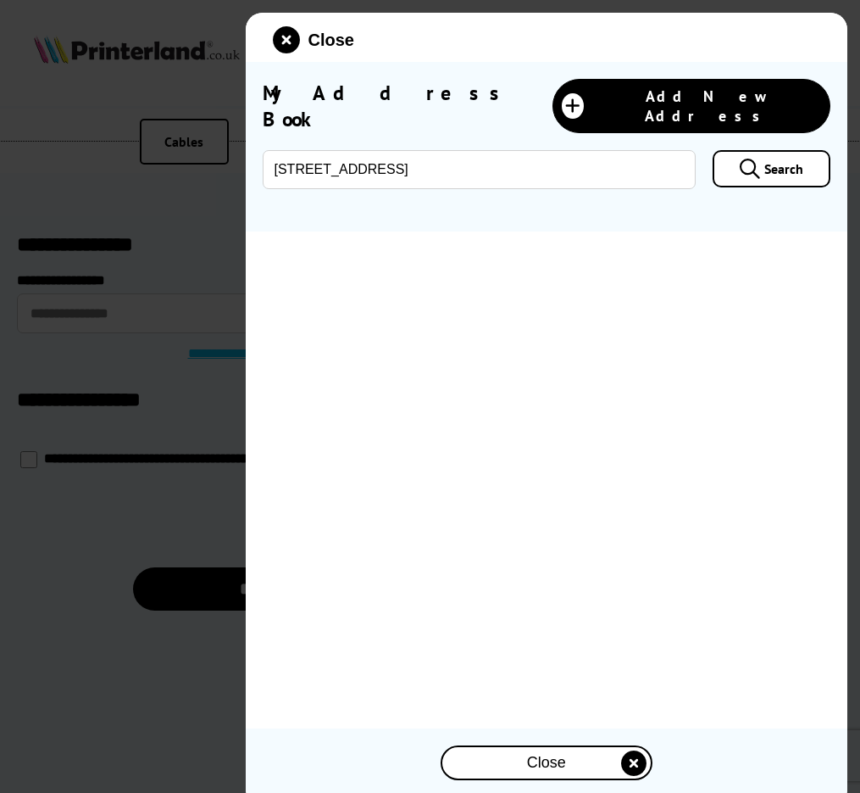
click at [760, 159] on icon at bounding box center [750, 169] width 20 height 20
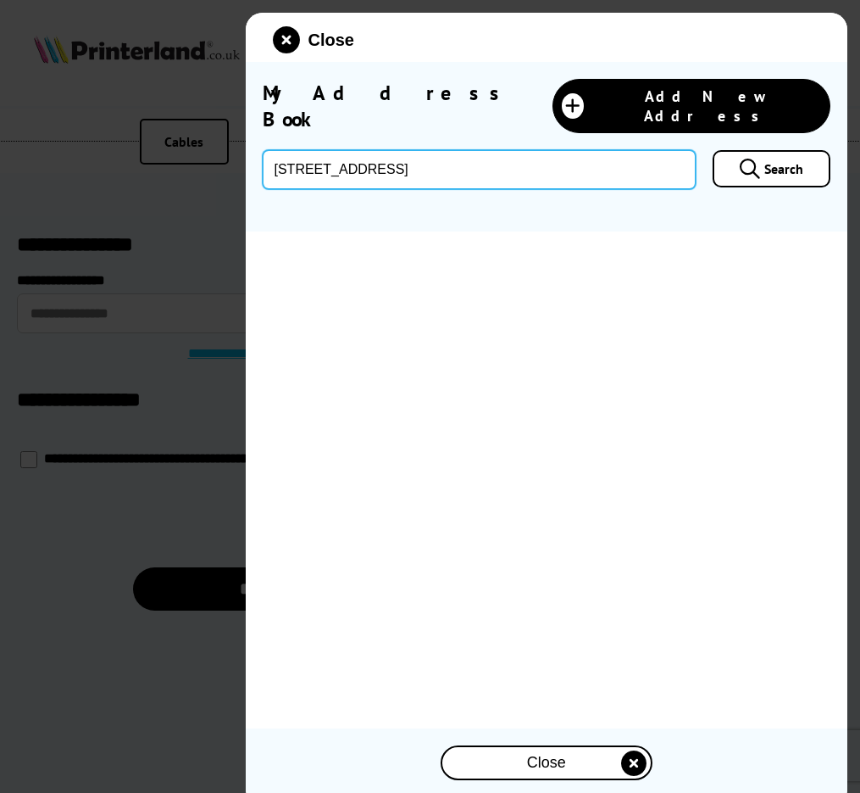
click at [480, 152] on input "Pine Ridge, 2 Temple Gardens, Moor Park, Rickmansworth, WD3 1QJ" at bounding box center [480, 169] width 434 height 39
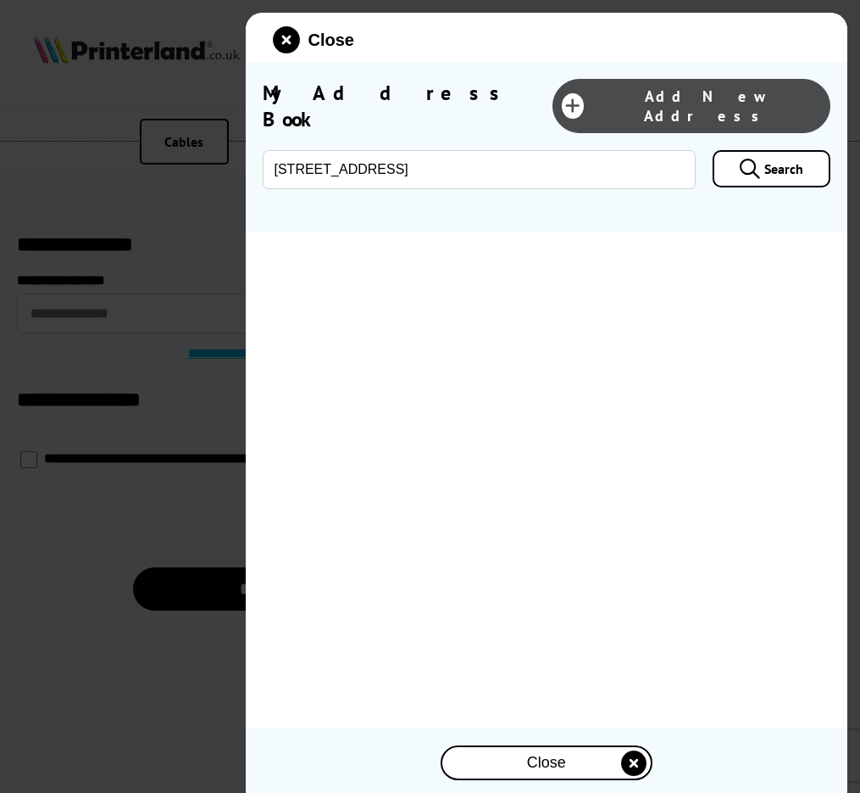
click at [704, 97] on link "Add New Address" at bounding box center [692, 106] width 278 height 54
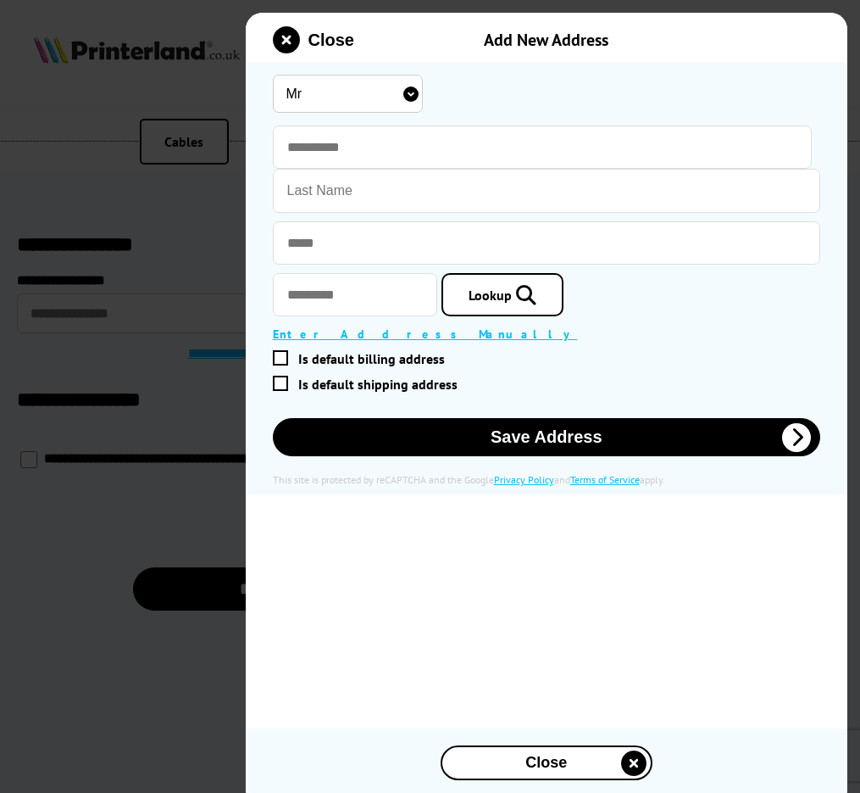
click at [395, 101] on select "Mr Miss Mrs Ms" at bounding box center [348, 94] width 150 height 38
select select "Mrs"
click at [273, 75] on select "Mr Miss Mrs Ms" at bounding box center [348, 94] width 150 height 38
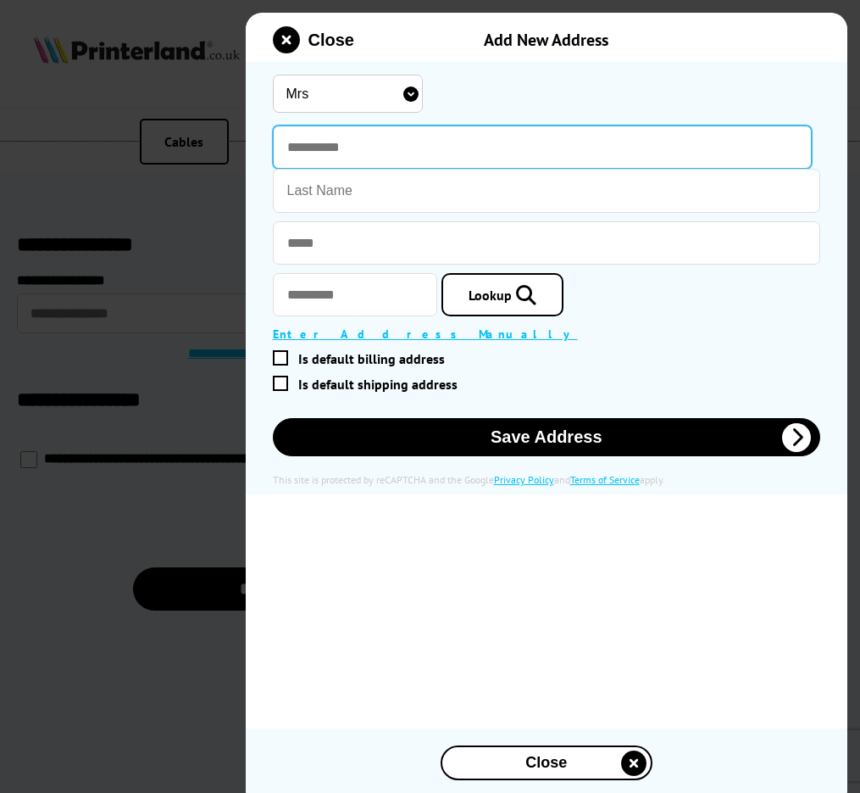
drag, startPoint x: 395, startPoint y: 101, endPoint x: 375, endPoint y: 148, distance: 51.6
click at [375, 148] on input "text" at bounding box center [543, 146] width 540 height 43
type input "******"
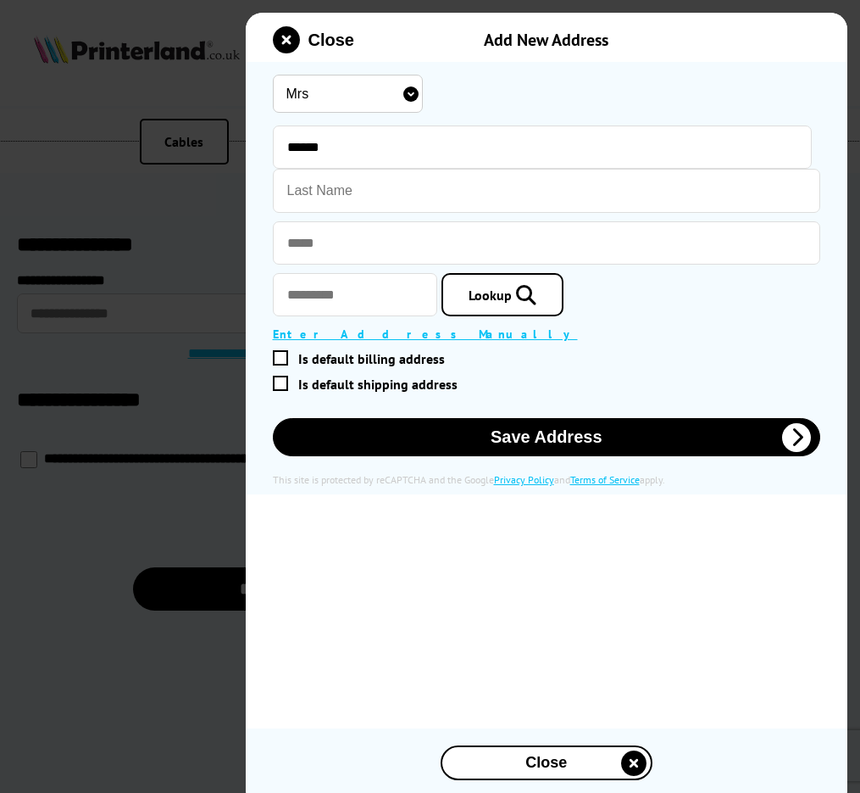
type input "Mistry Uppal"
type input "**********"
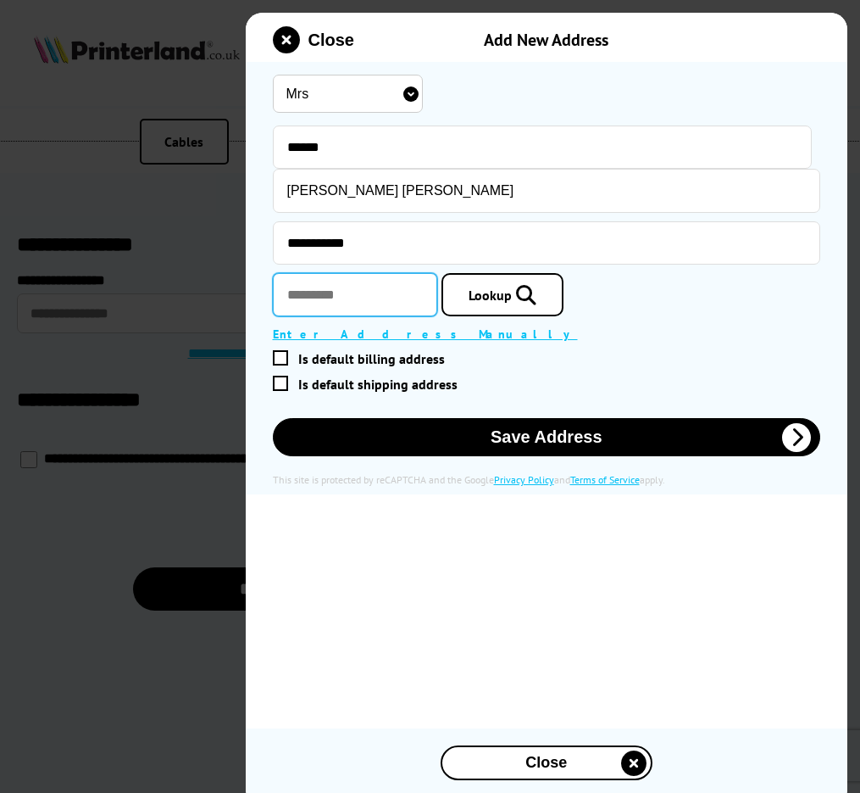
type input "*******"
click at [349, 288] on input "*******" at bounding box center [355, 294] width 164 height 43
click at [350, 288] on input "*******" at bounding box center [355, 294] width 164 height 43
type input "*******"
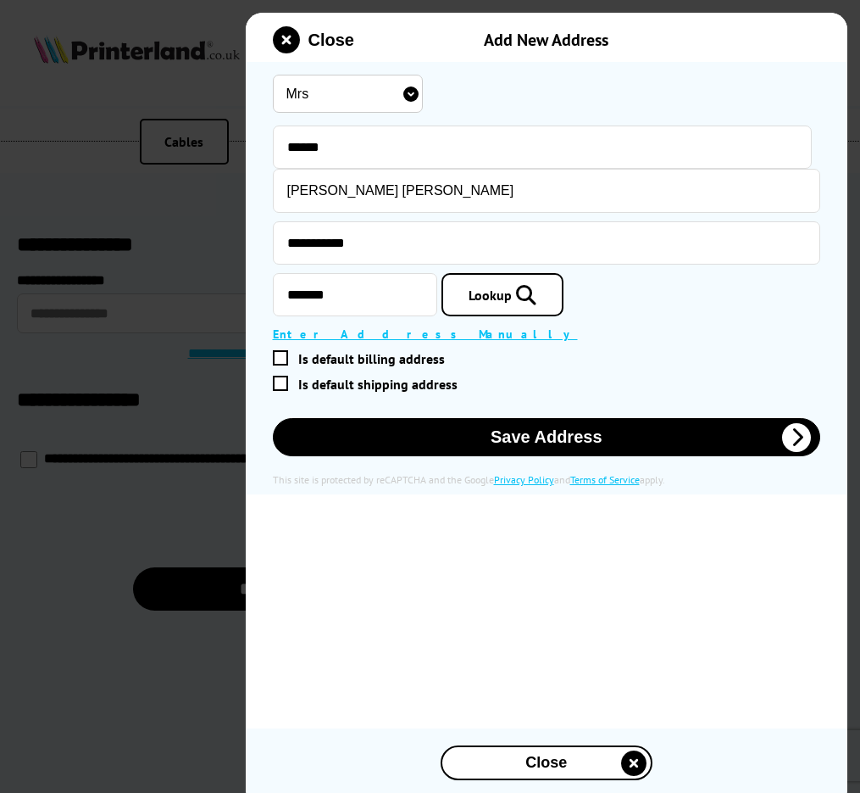
click at [412, 390] on span "Is default shipping address" at bounding box center [377, 384] width 159 height 17
click at [412, 384] on input "Is default shipping address" at bounding box center [543, 384] width 534 height 0
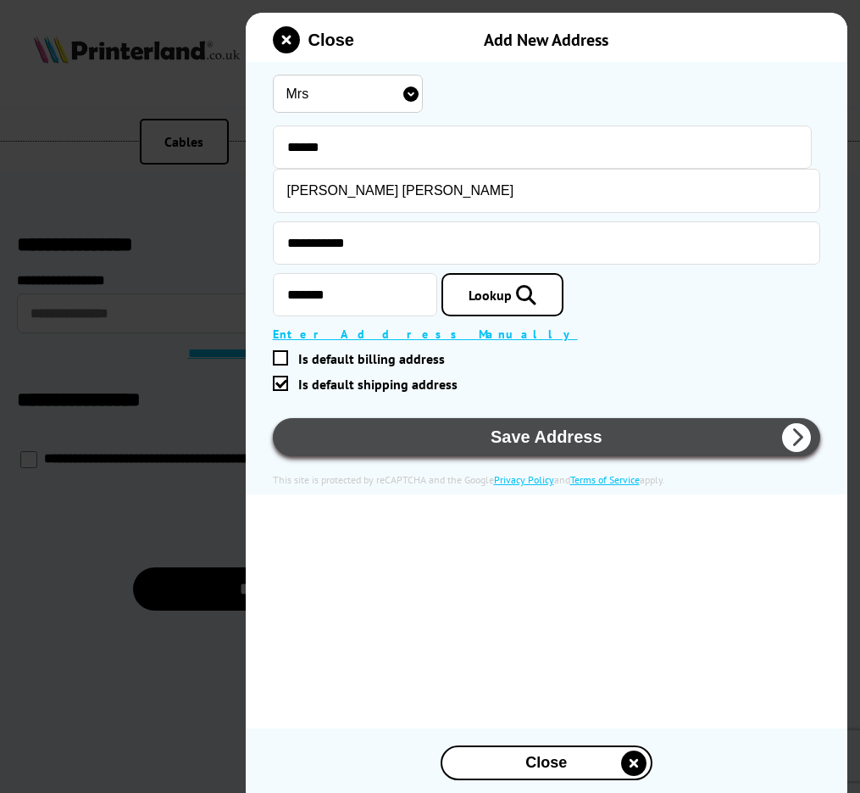
click at [520, 423] on button "Save Address" at bounding box center [547, 437] width 548 height 38
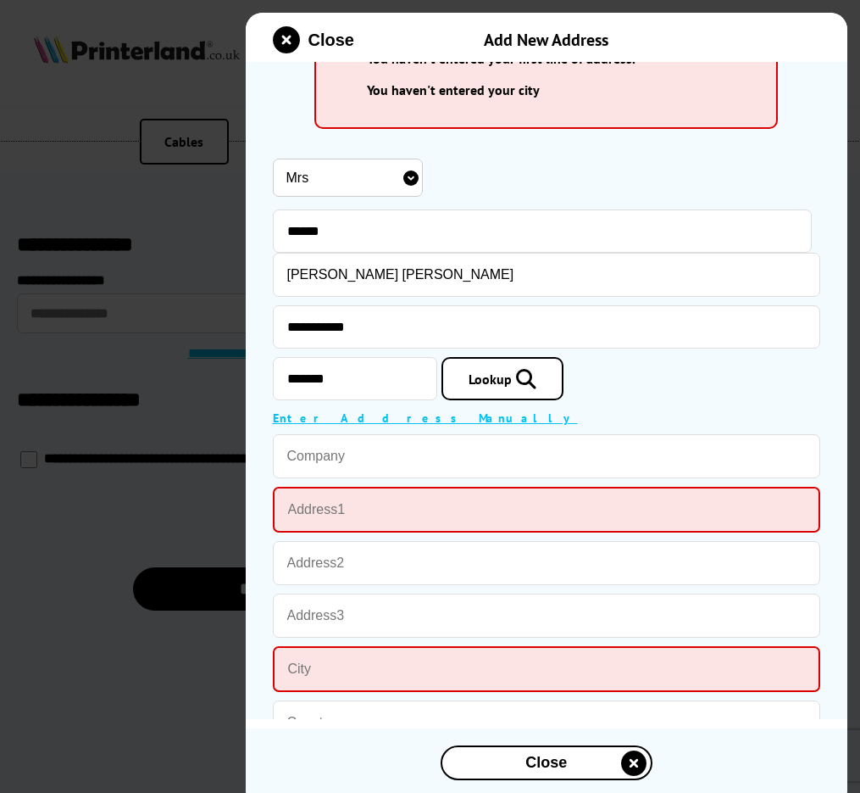
scroll to position [147, 0]
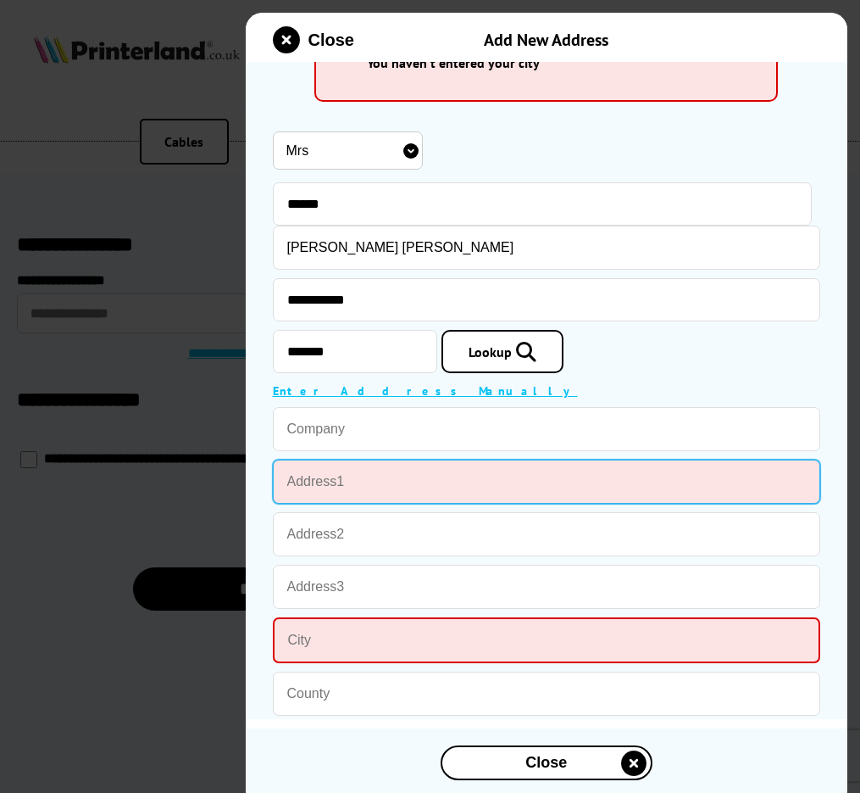
click at [421, 490] on input "text" at bounding box center [547, 481] width 548 height 44
type input "Pine Ridge, 2 Temple Gardens"
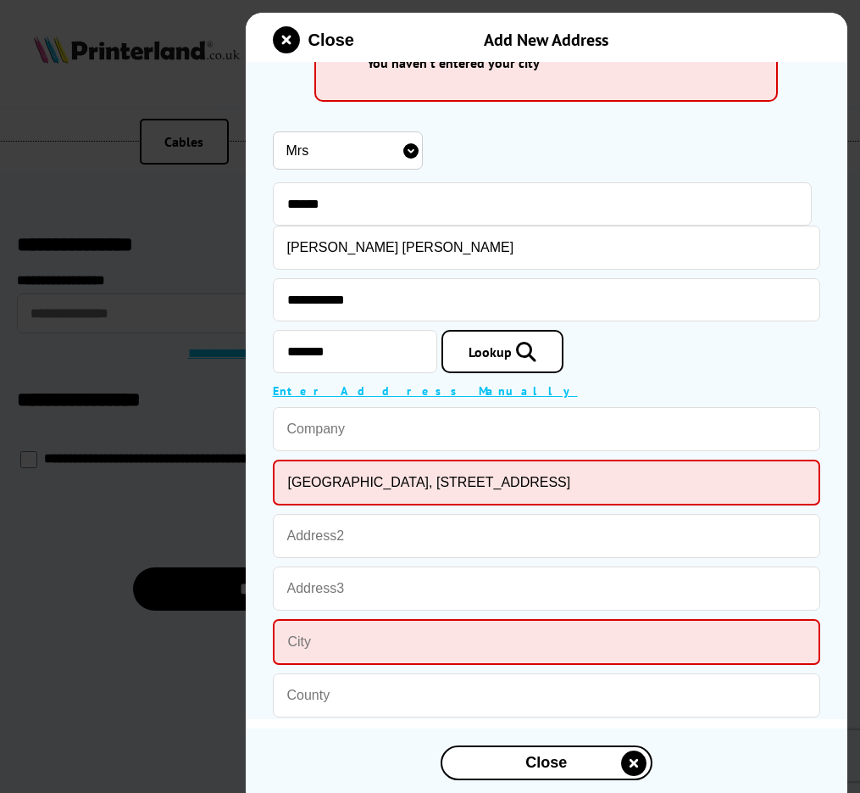
type input "Payal Pankhania"
type input "Moor Park"
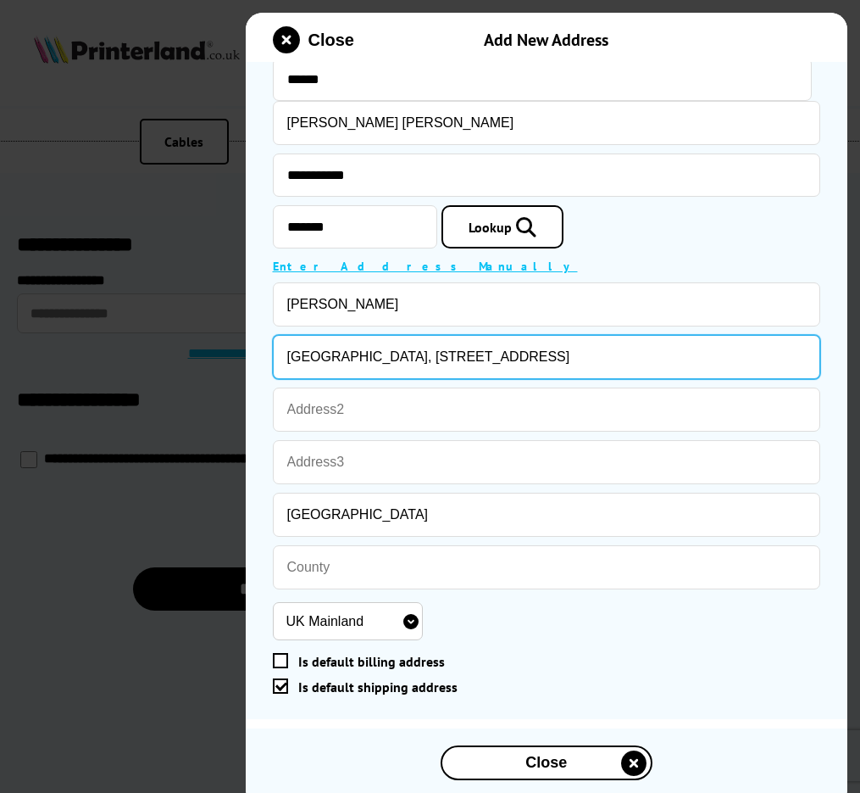
scroll to position [284, 0]
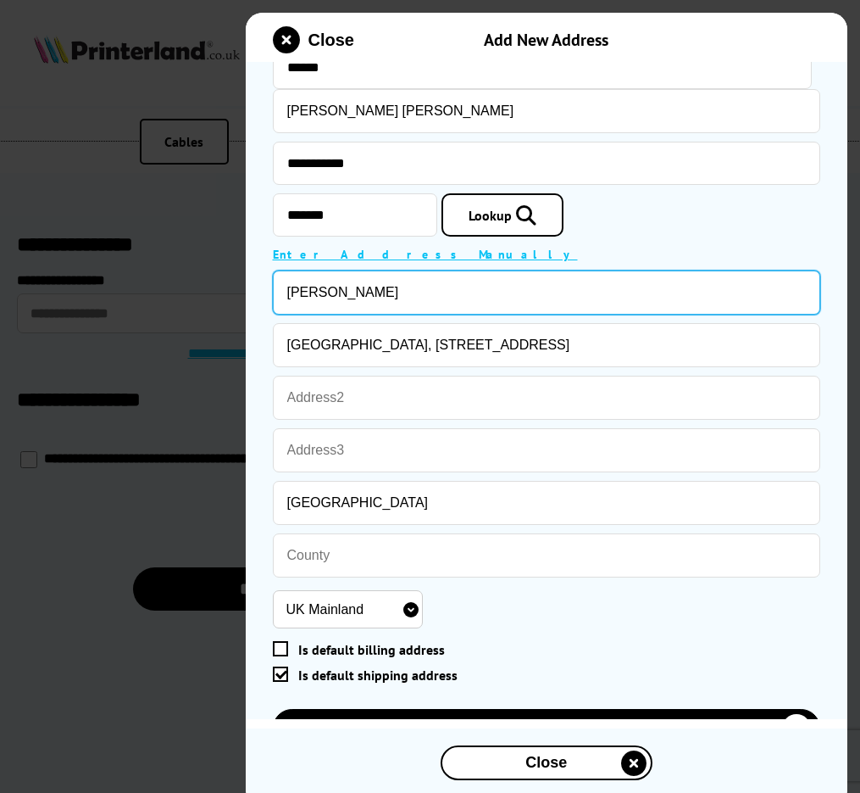
click at [388, 302] on input "Payal Pankhania" at bounding box center [547, 292] width 548 height 44
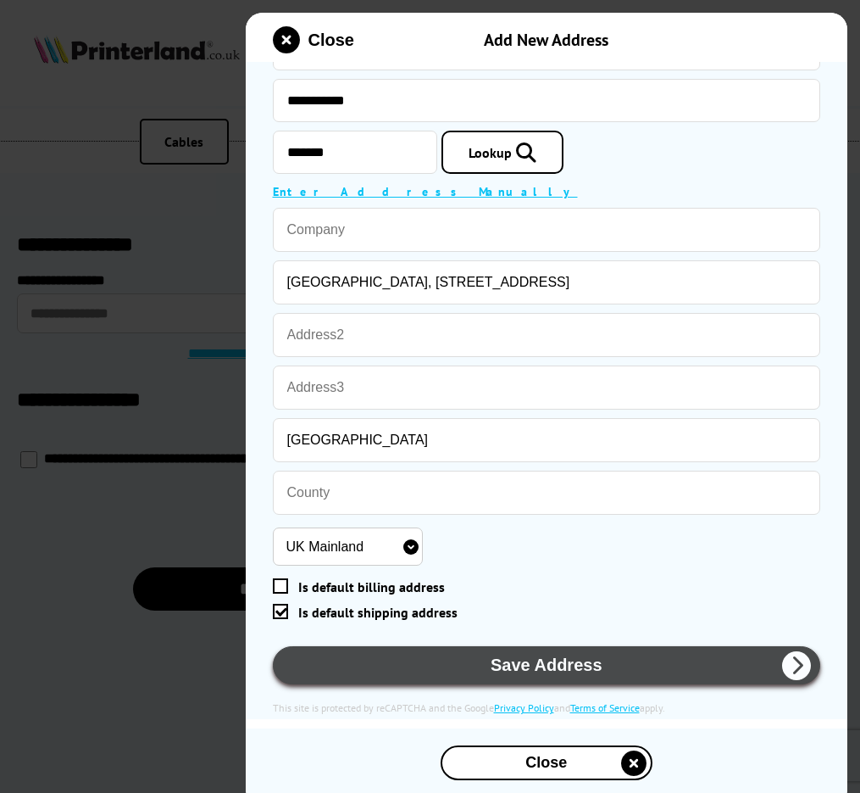
click at [565, 661] on button "Save Address" at bounding box center [547, 665] width 548 height 38
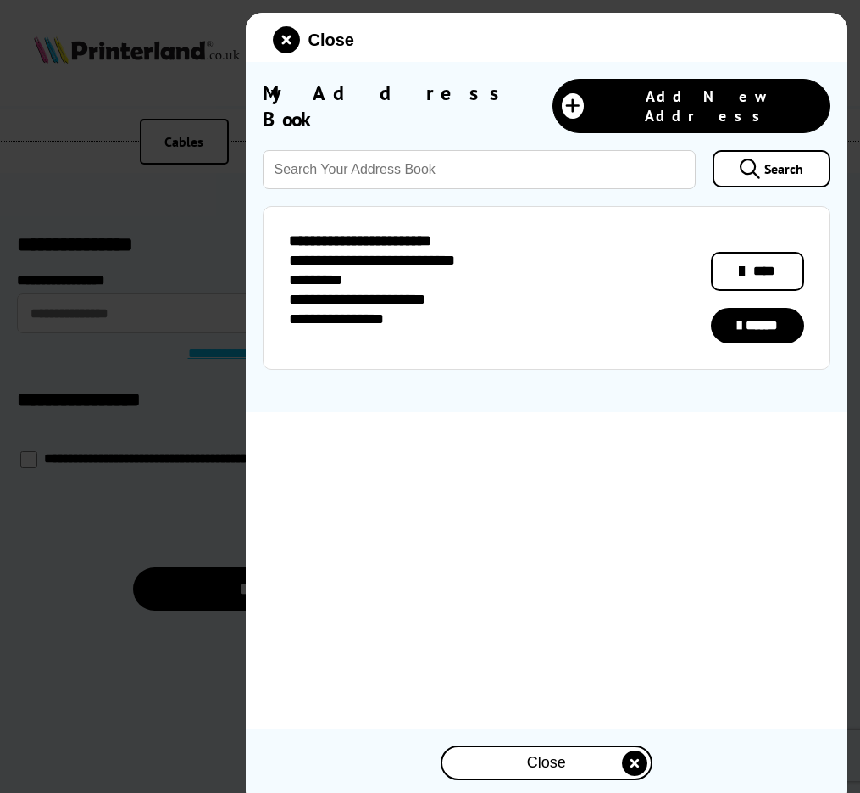
click at [754, 262] on link "****" at bounding box center [757, 271] width 93 height 39
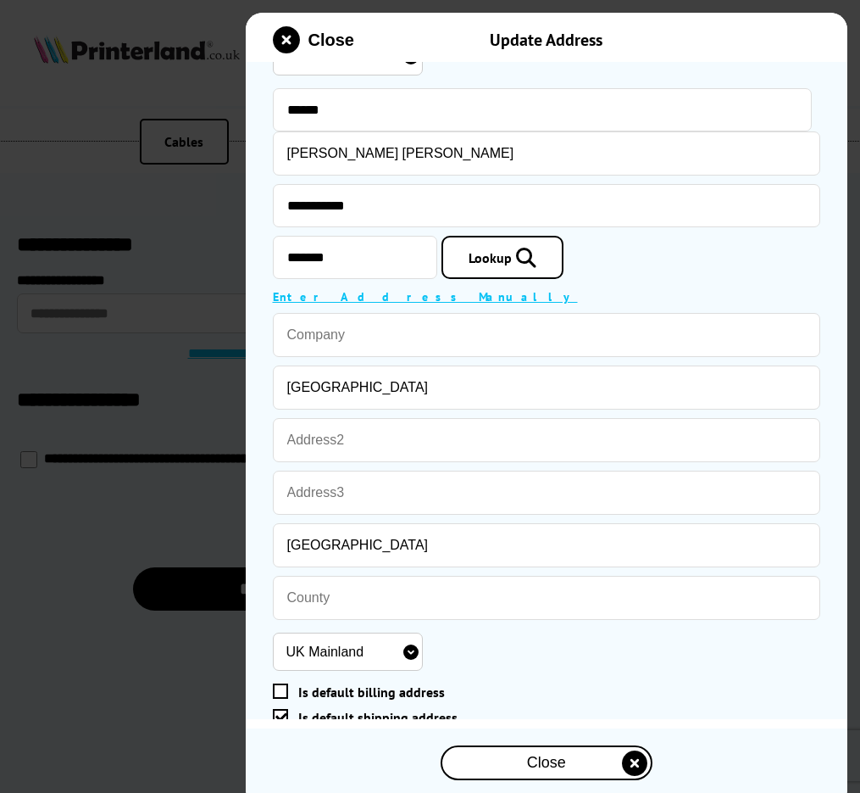
scroll to position [42, 0]
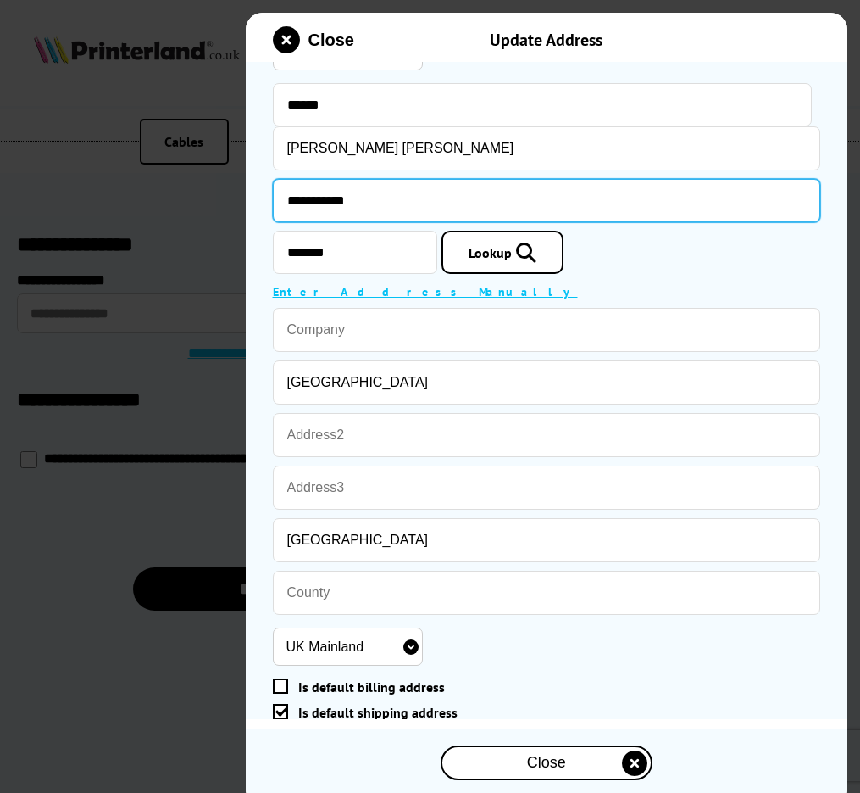
click at [340, 198] on input "**********" at bounding box center [547, 200] width 548 height 43
type input "**********"
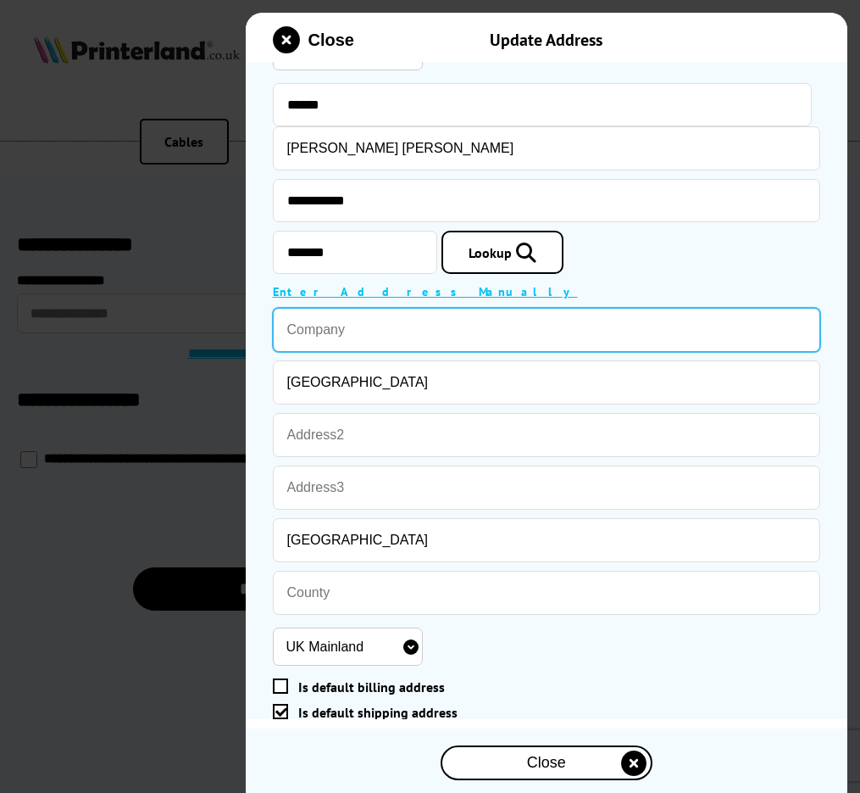
type input "Payal Pankhania"
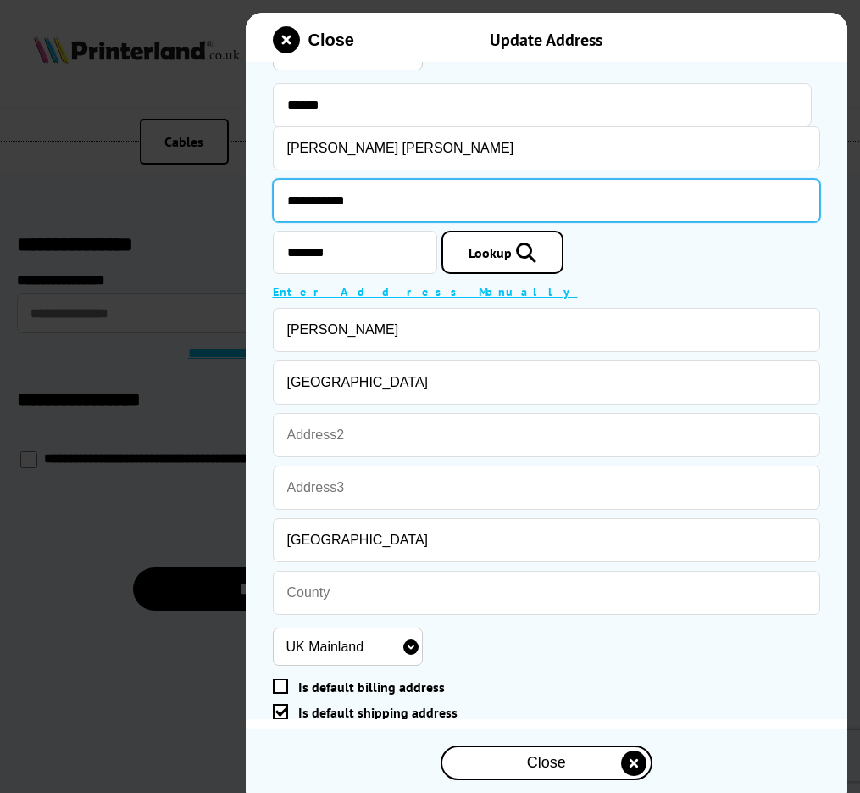
scroll to position [148, 0]
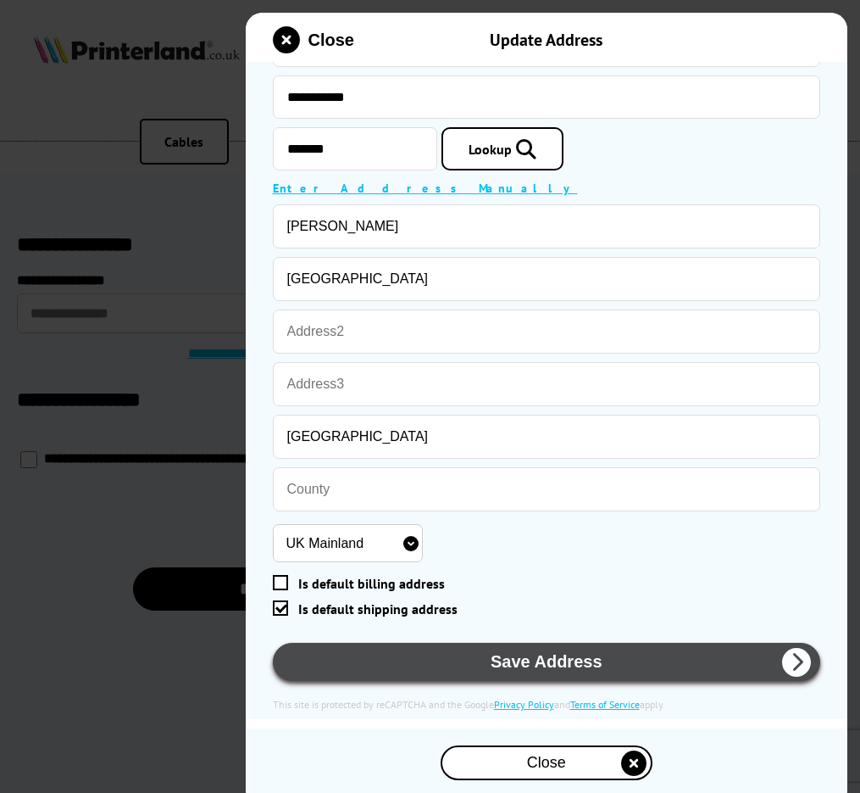
click at [470, 646] on button "Save Address" at bounding box center [547, 662] width 548 height 38
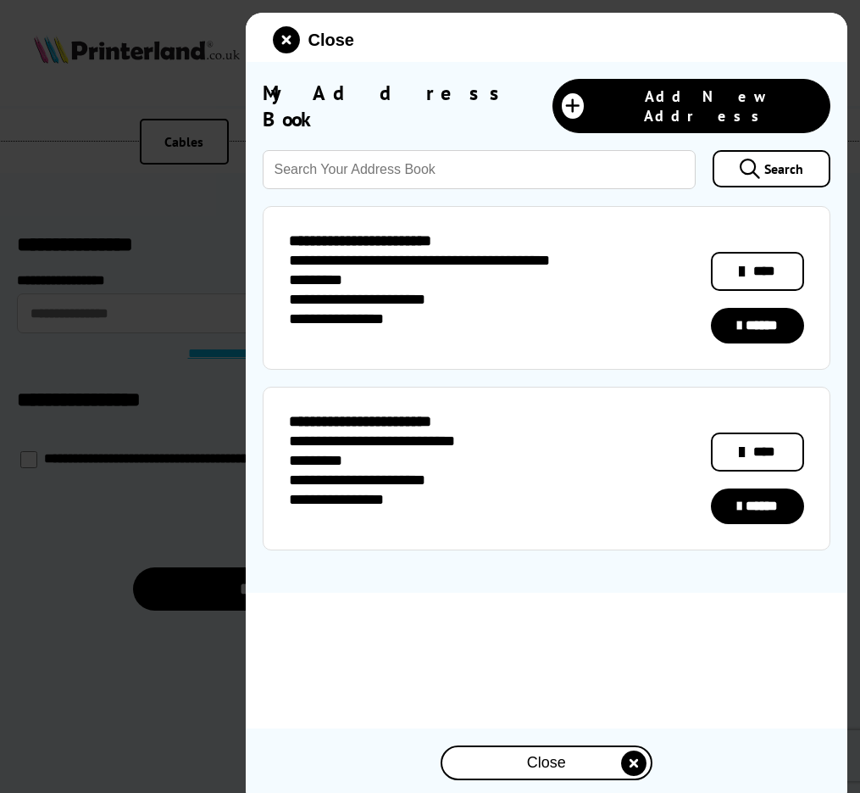
click at [522, 747] on div "Close" at bounding box center [546, 762] width 209 height 31
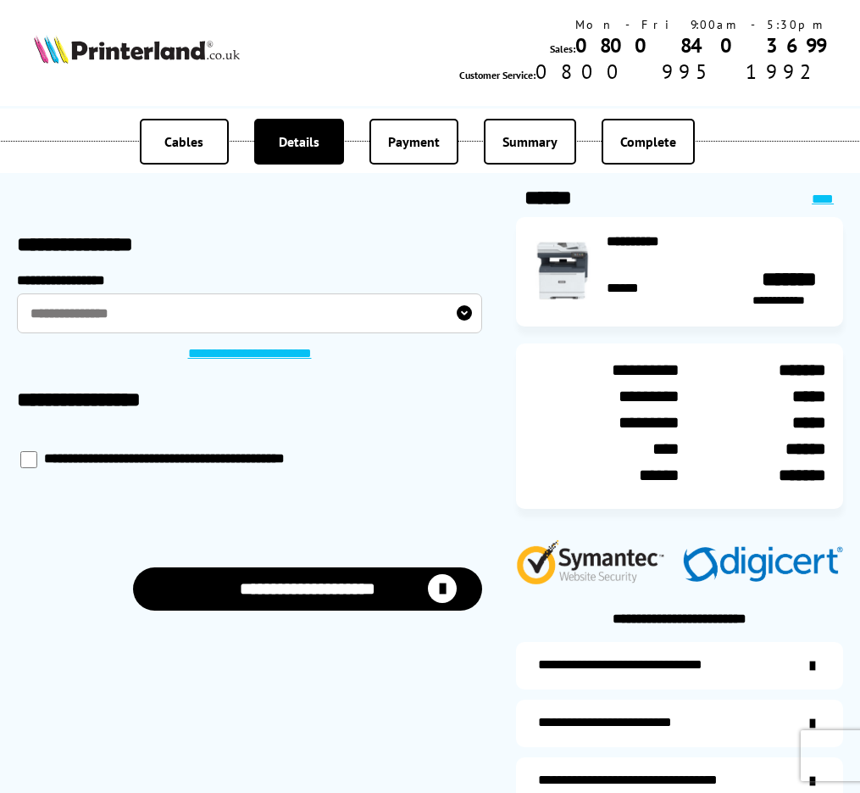
click at [522, 757] on div "**********" at bounding box center [679, 780] width 327 height 47
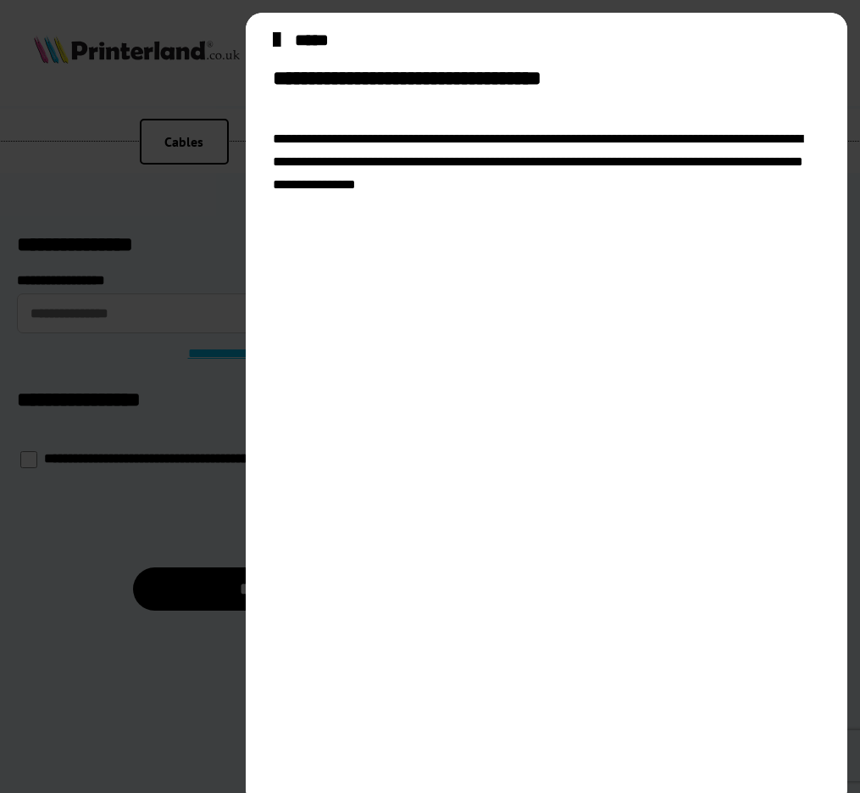
click at [208, 707] on div at bounding box center [430, 396] width 860 height 793
click at [281, 41] on icon "close modal" at bounding box center [277, 39] width 8 height 27
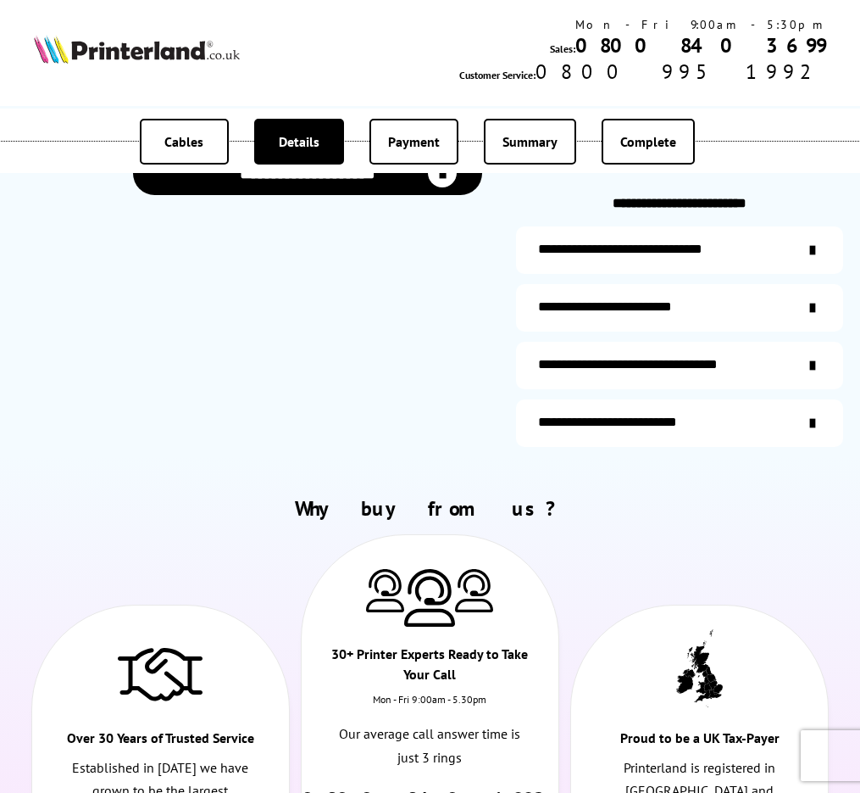
scroll to position [417, 0]
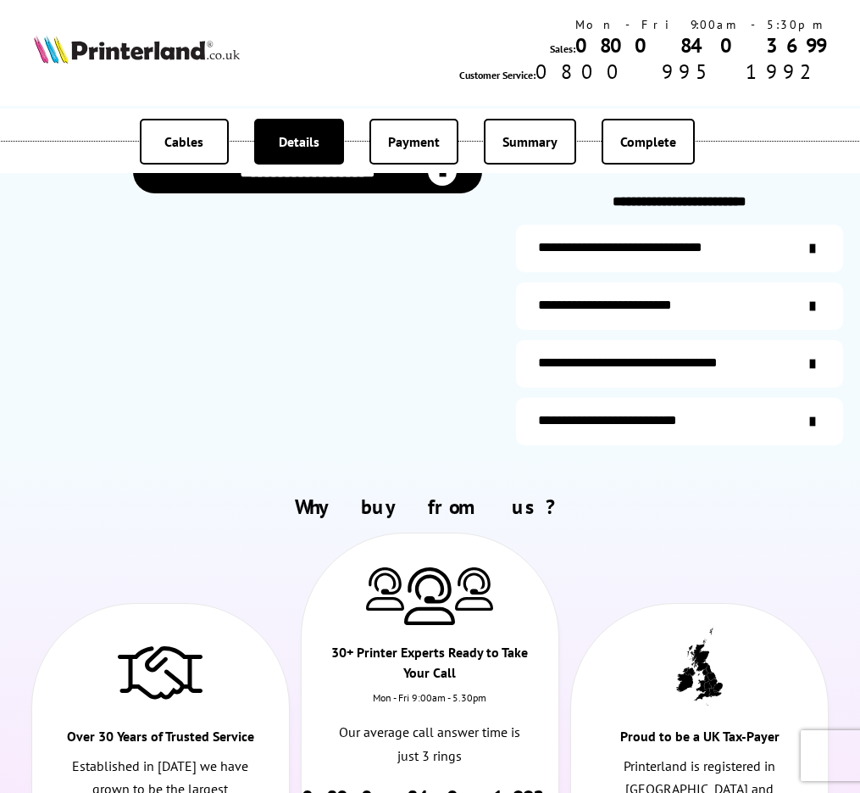
click at [593, 366] on div "**********" at bounding box center [639, 363] width 203 height 17
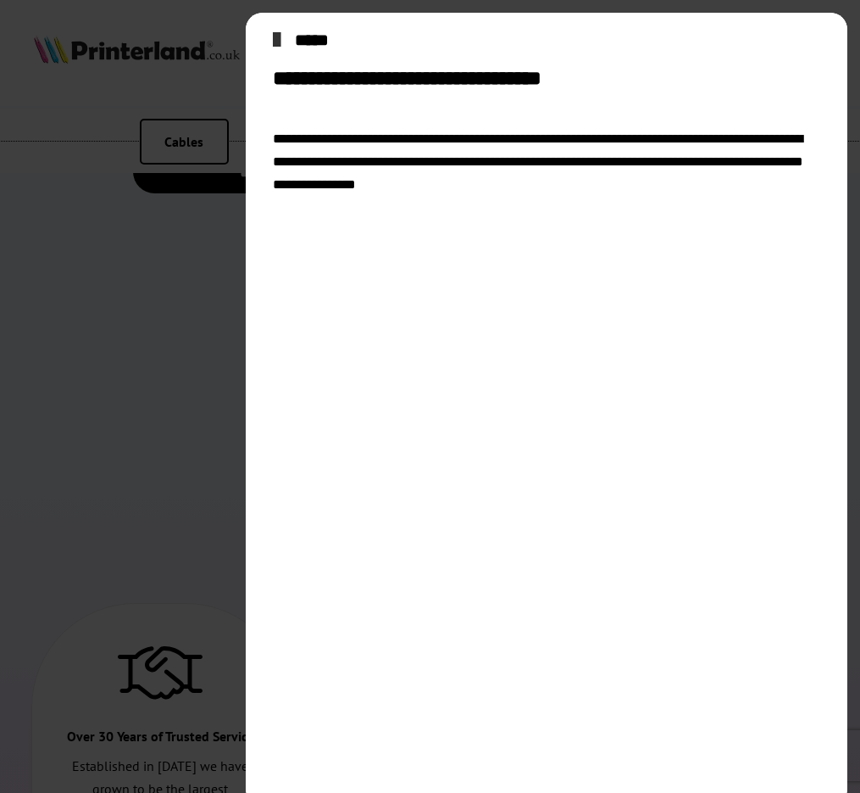
click at [281, 37] on icon "close modal" at bounding box center [277, 39] width 8 height 27
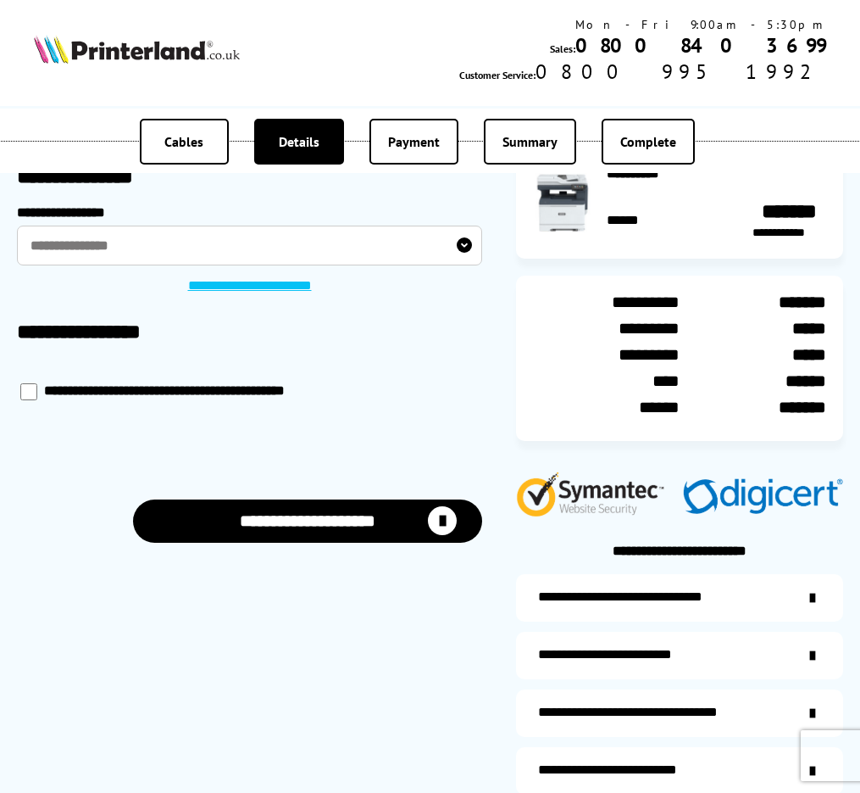
scroll to position [0, 0]
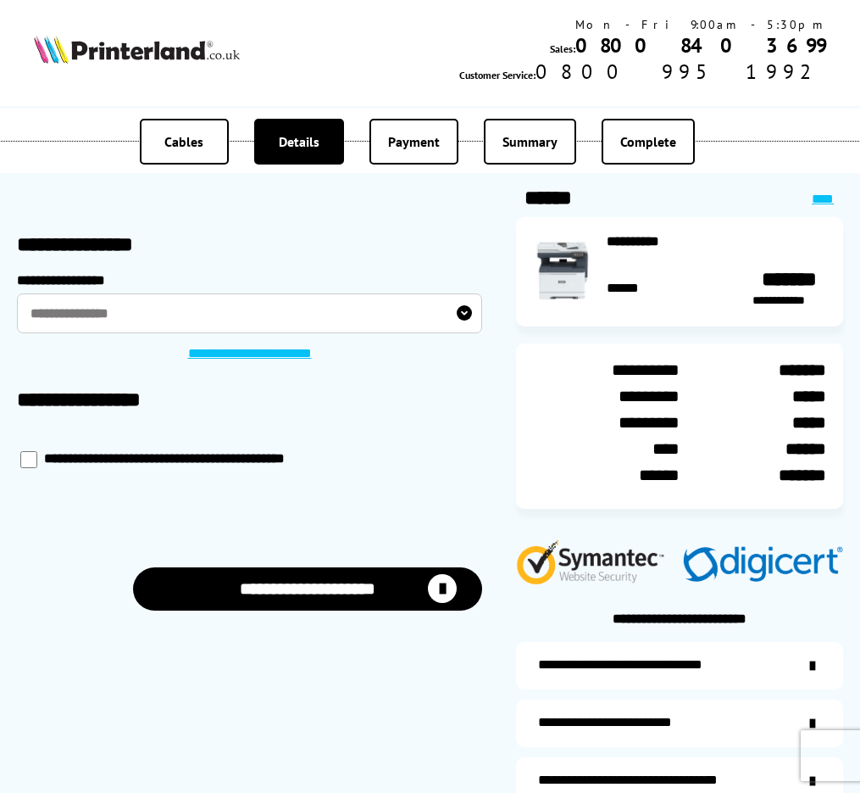
click at [196, 144] on span "Cables" at bounding box center [183, 141] width 39 height 17
click at [198, 309] on label "**********" at bounding box center [249, 313] width 465 height 40
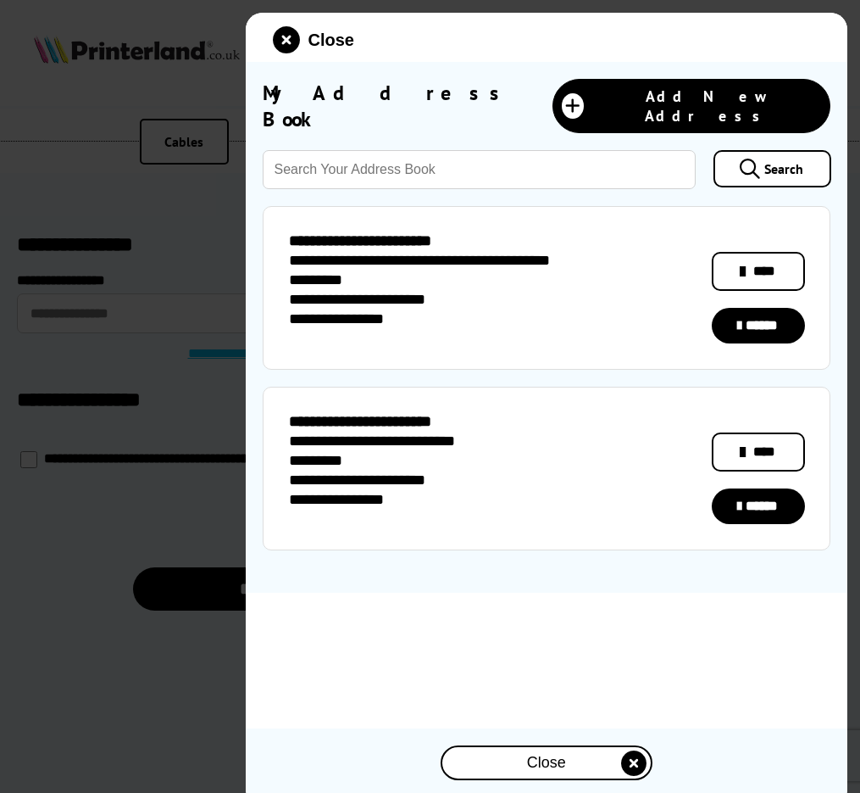
click at [182, 133] on div at bounding box center [430, 396] width 860 height 793
click at [288, 36] on icon "close modal" at bounding box center [286, 39] width 27 height 27
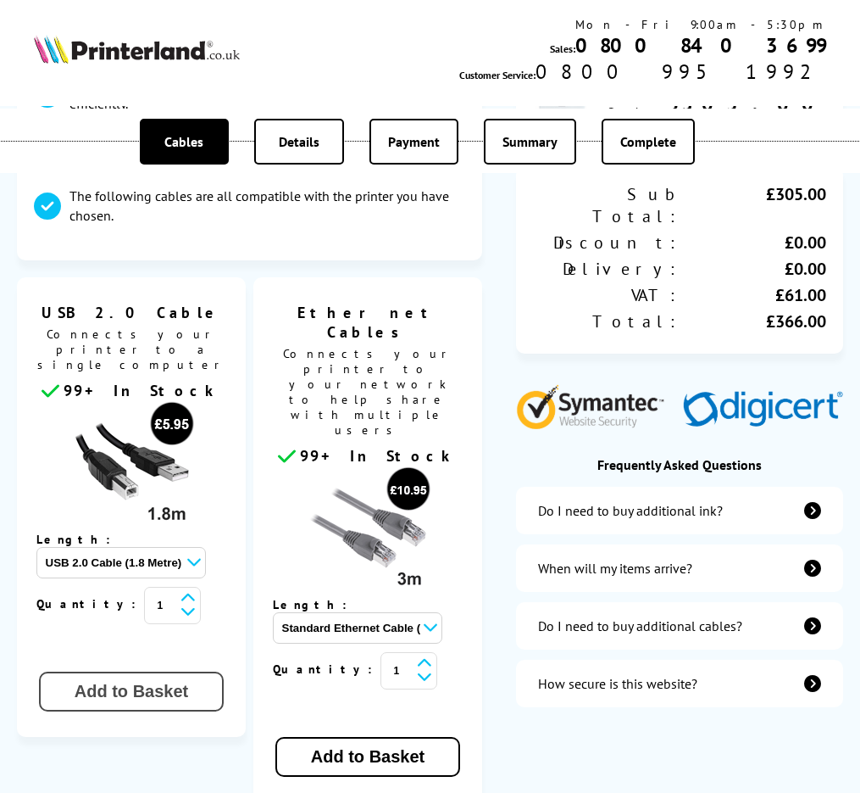
click at [131, 671] on button "Add to Basket" at bounding box center [131, 691] width 185 height 40
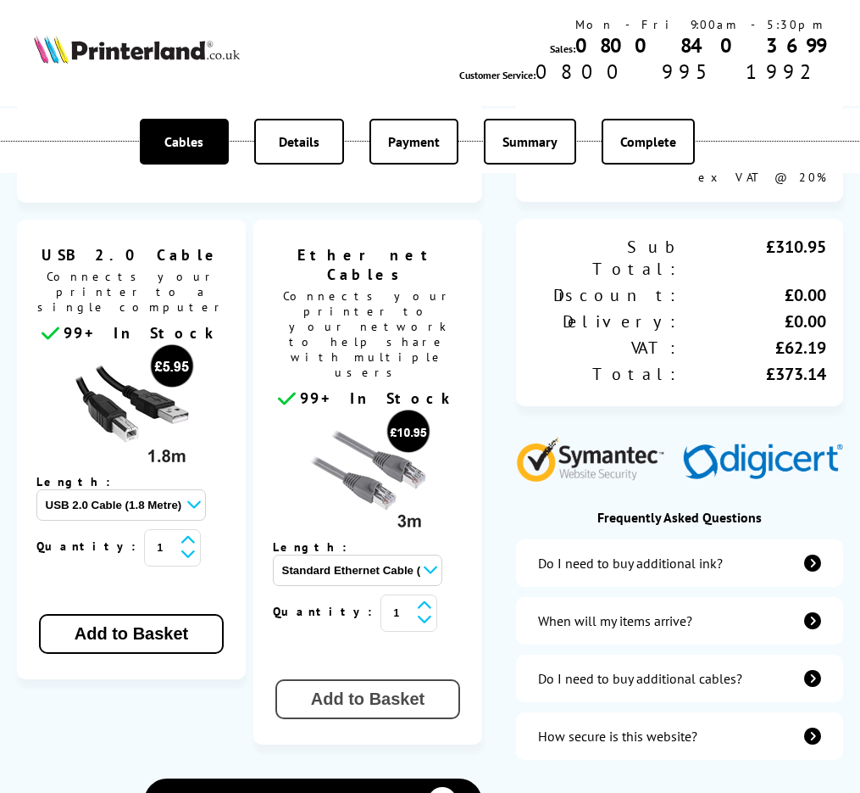
click at [359, 679] on button "Add to Basket" at bounding box center [367, 699] width 185 height 40
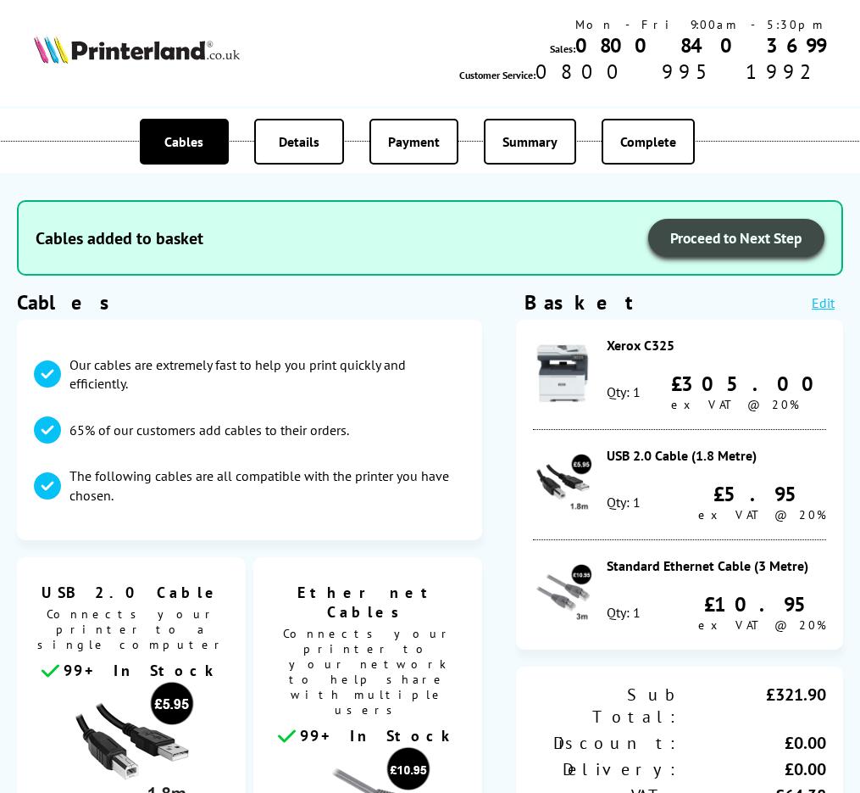
click at [681, 236] on span "Proceed to Next Step" at bounding box center [736, 237] width 132 height 19
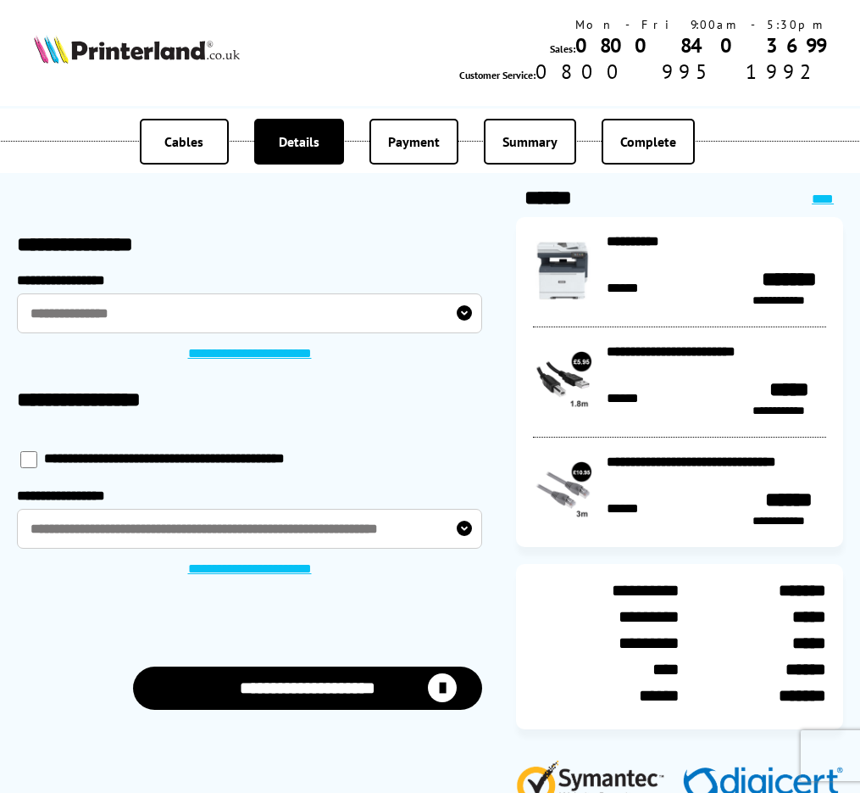
click at [348, 681] on button "**********" at bounding box center [307, 687] width 349 height 43
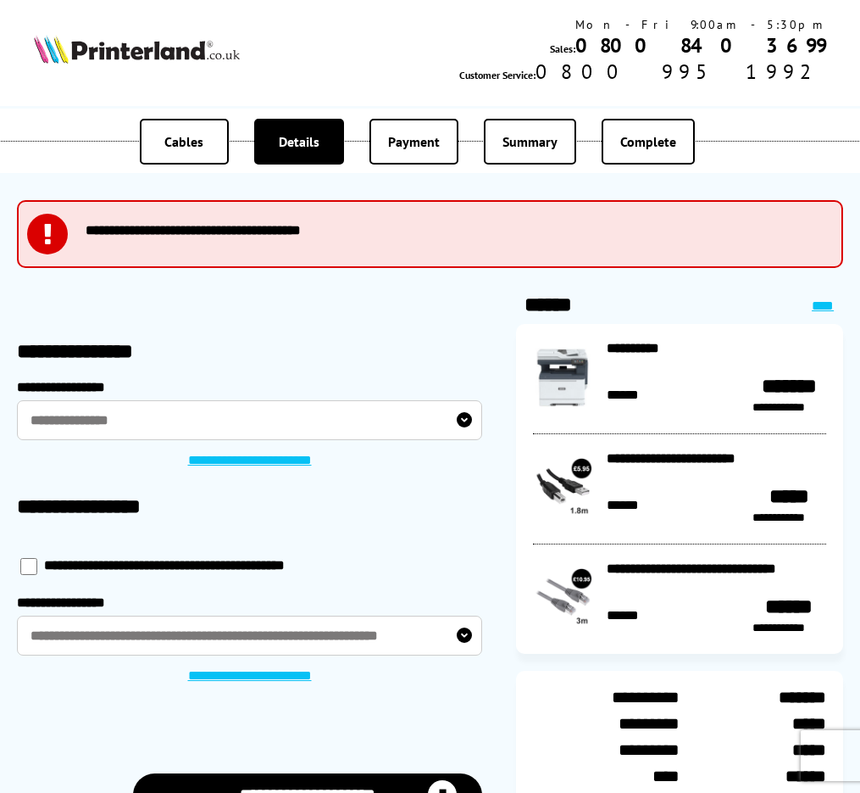
click at [238, 423] on label "**********" at bounding box center [249, 420] width 465 height 40
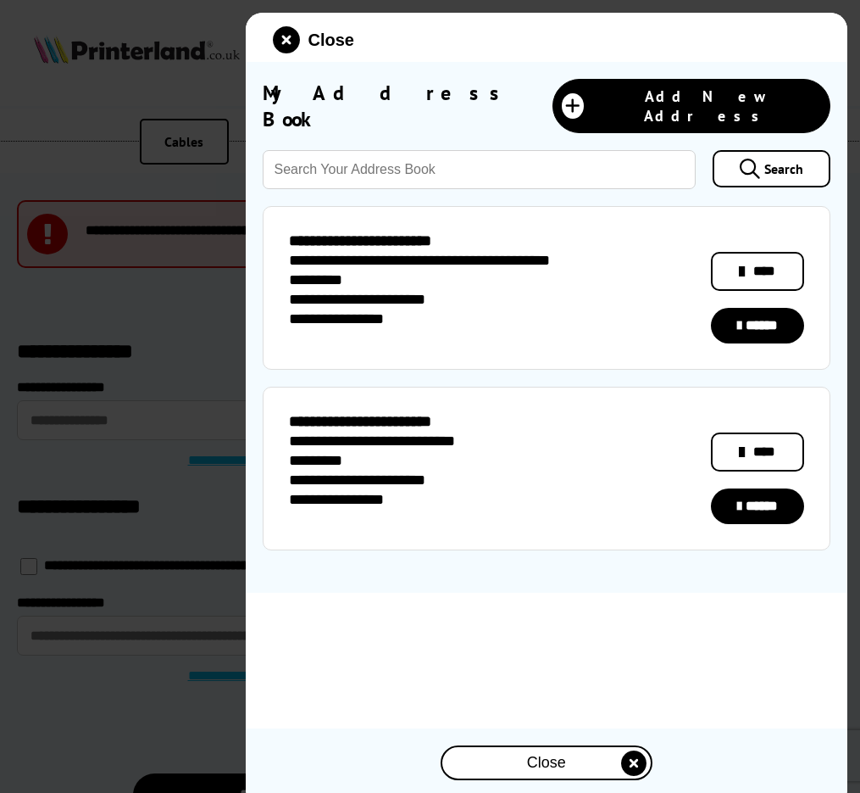
click at [751, 308] on link "******" at bounding box center [757, 326] width 93 height 36
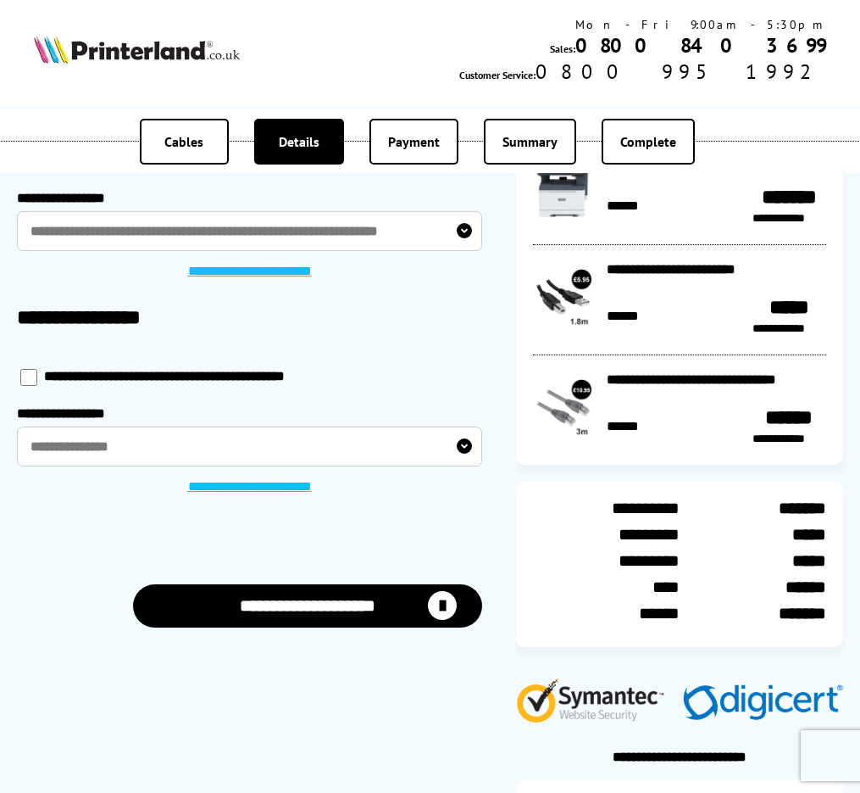
scroll to position [225, 0]
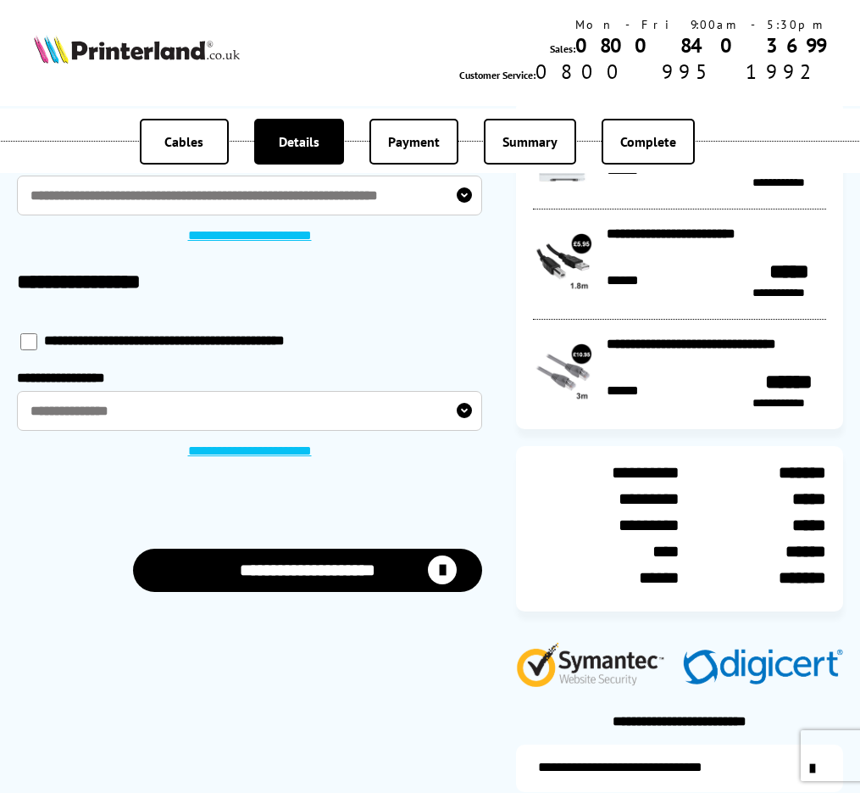
click at [348, 567] on button "**********" at bounding box center [307, 569] width 349 height 43
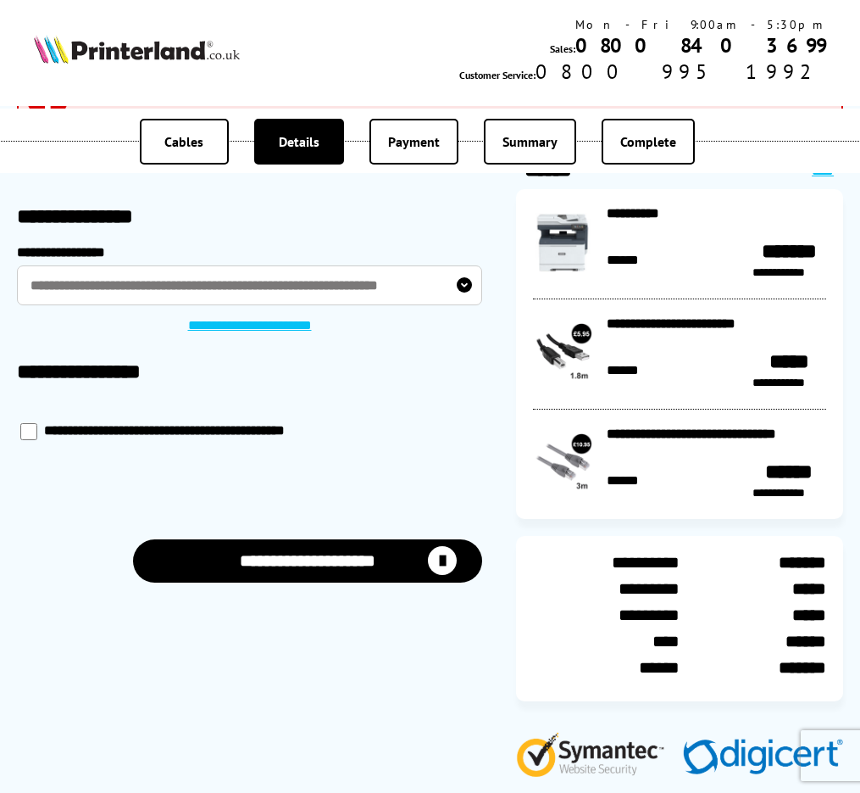
scroll to position [140, 0]
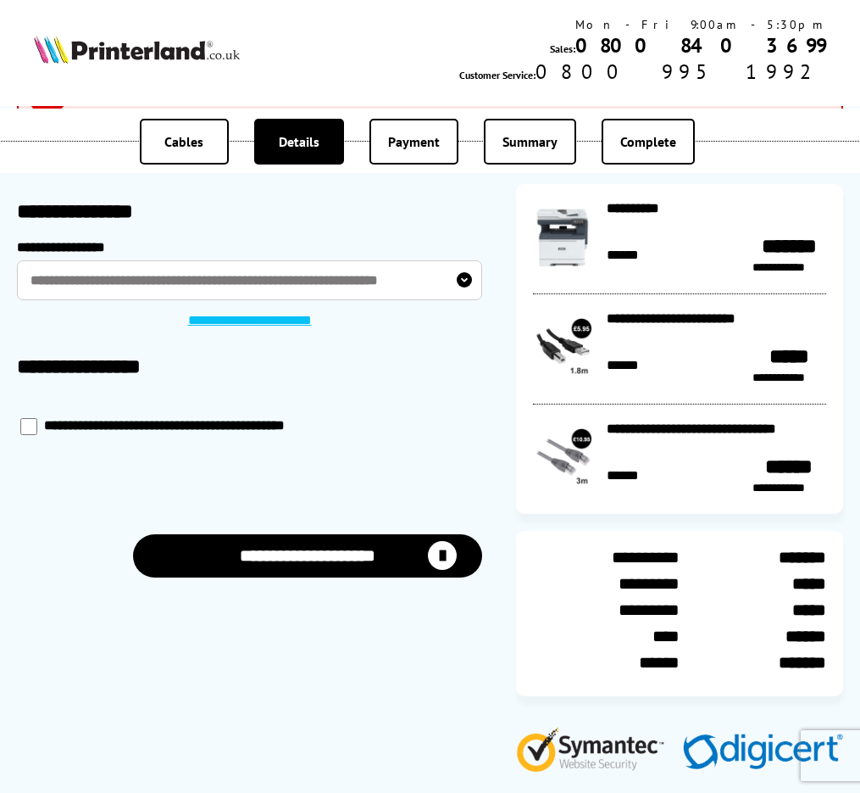
drag, startPoint x: 286, startPoint y: 531, endPoint x: 288, endPoint y: 542, distance: 12.0
click at [287, 534] on button "**********" at bounding box center [307, 555] width 349 height 43
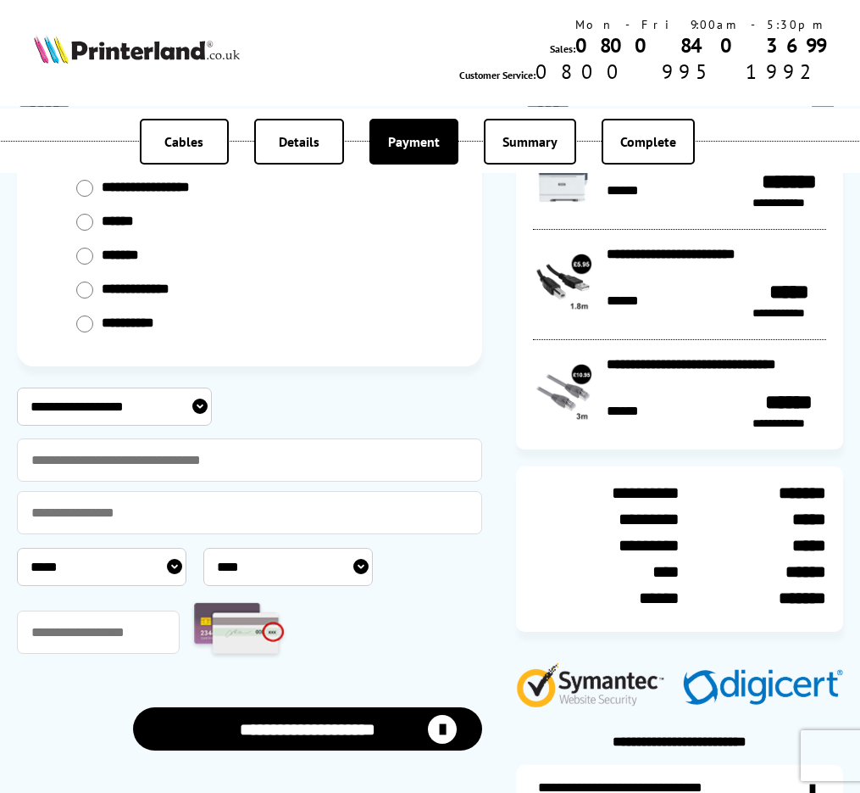
scroll to position [105, 0]
